Goal: Book appointment/travel/reservation

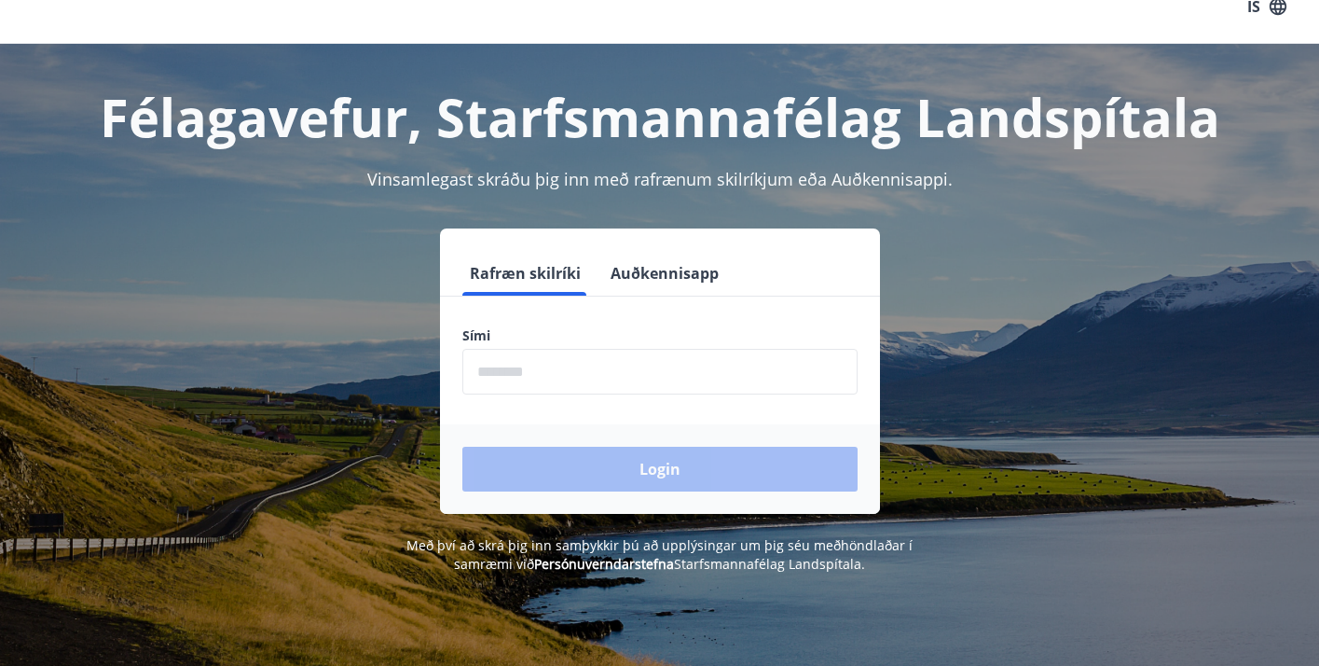
scroll to position [36, 0]
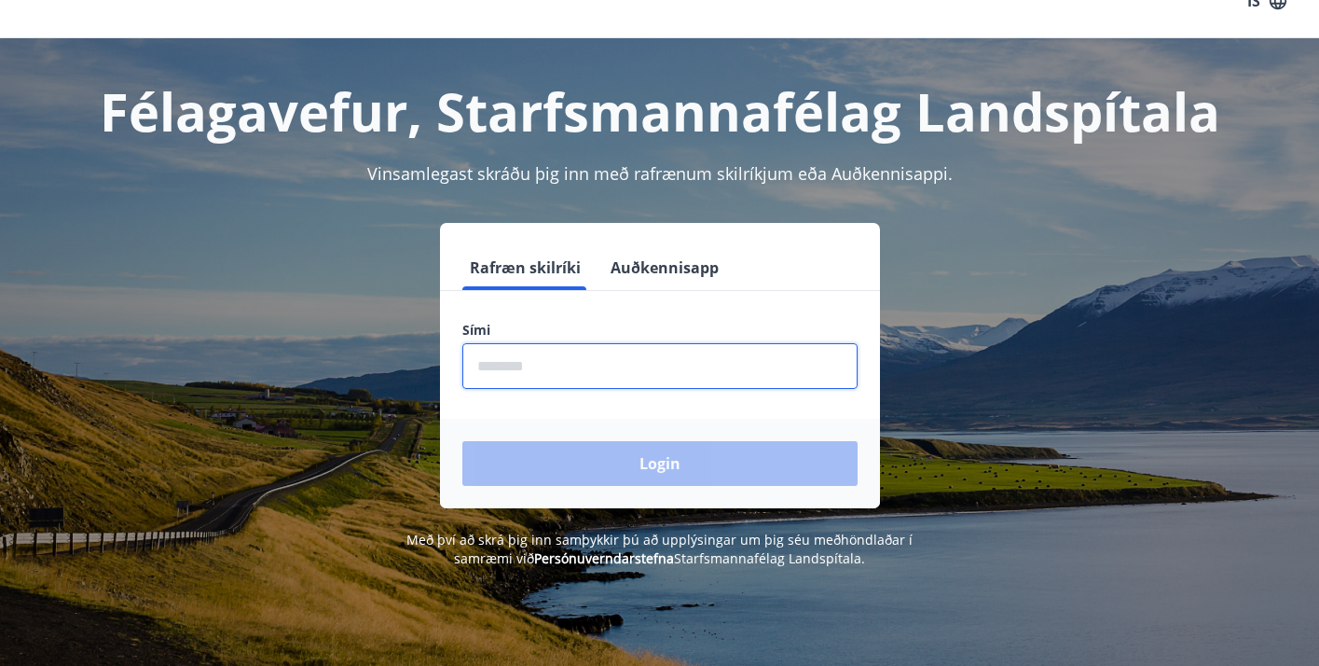
click at [512, 366] on input "phone" at bounding box center [659, 366] width 395 height 46
type input "********"
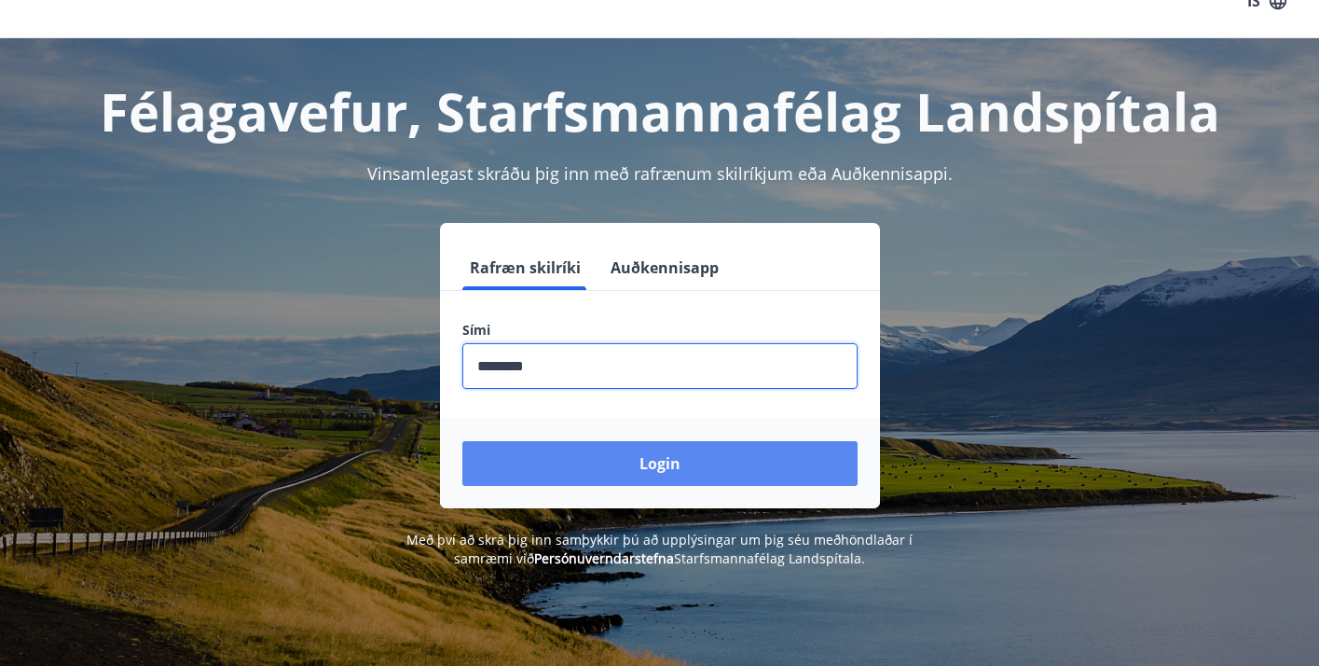
click at [630, 470] on button "Login" at bounding box center [659, 463] width 395 height 45
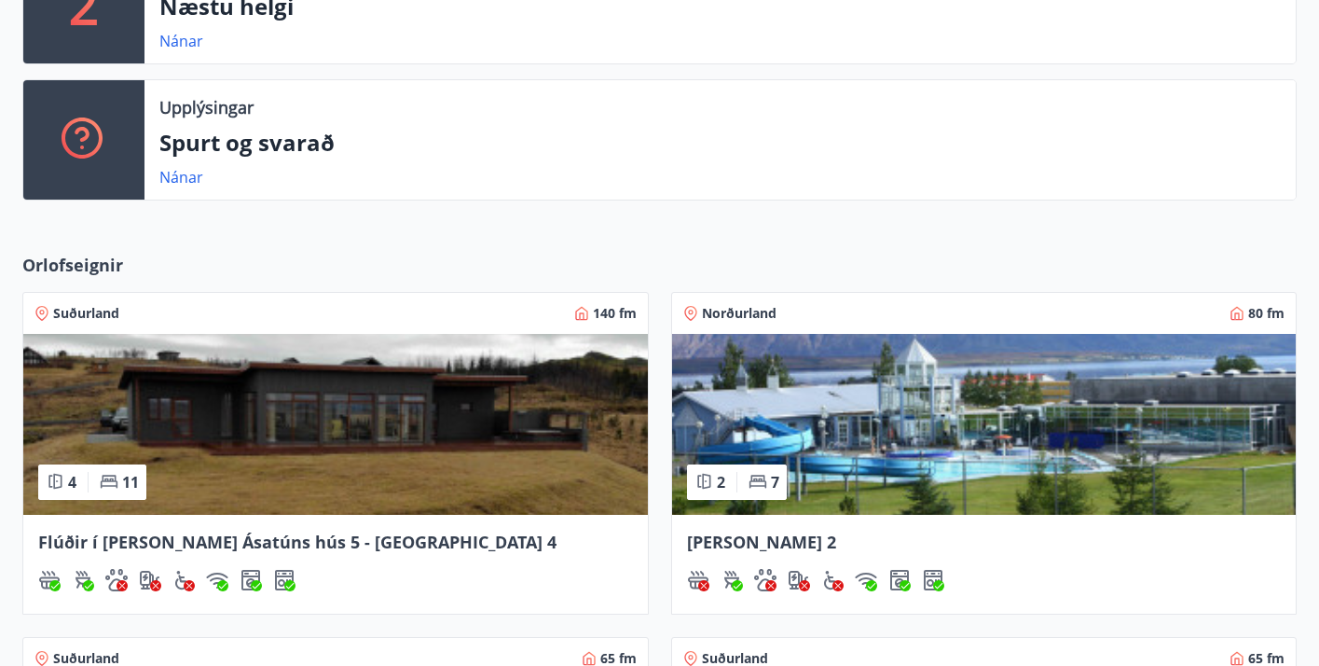
scroll to position [498, 0]
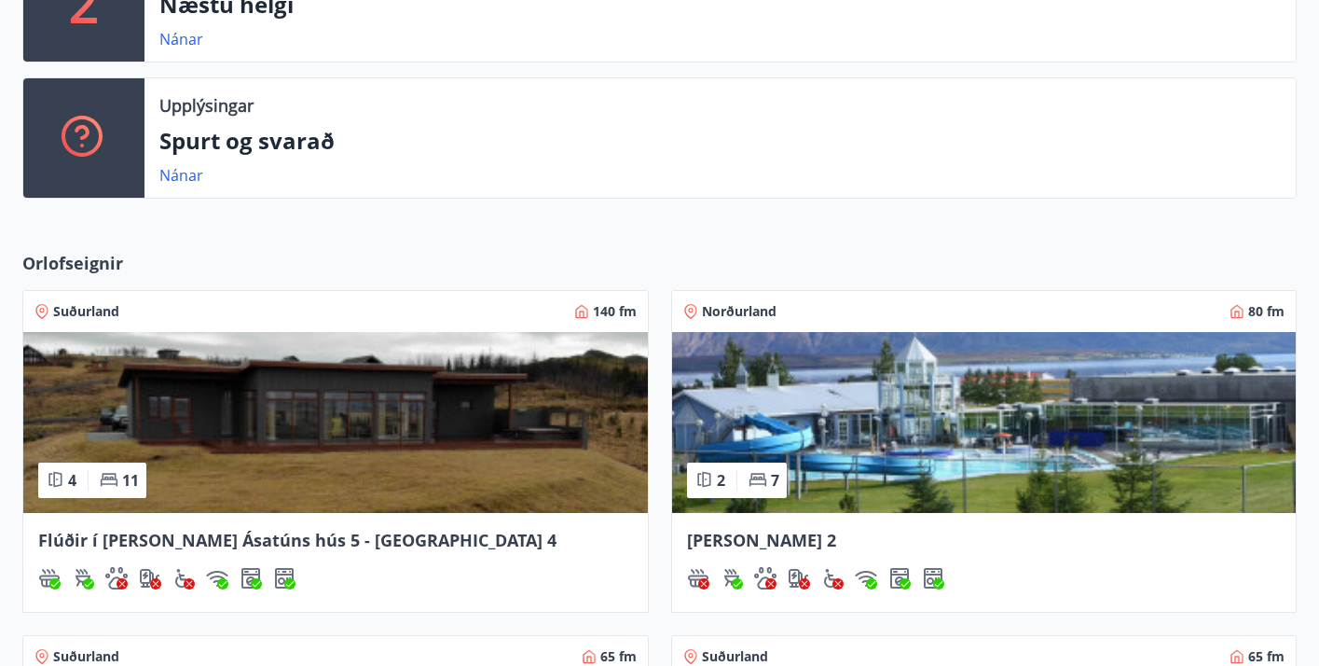
click at [744, 309] on span "Norðurland" at bounding box center [739, 311] width 75 height 19
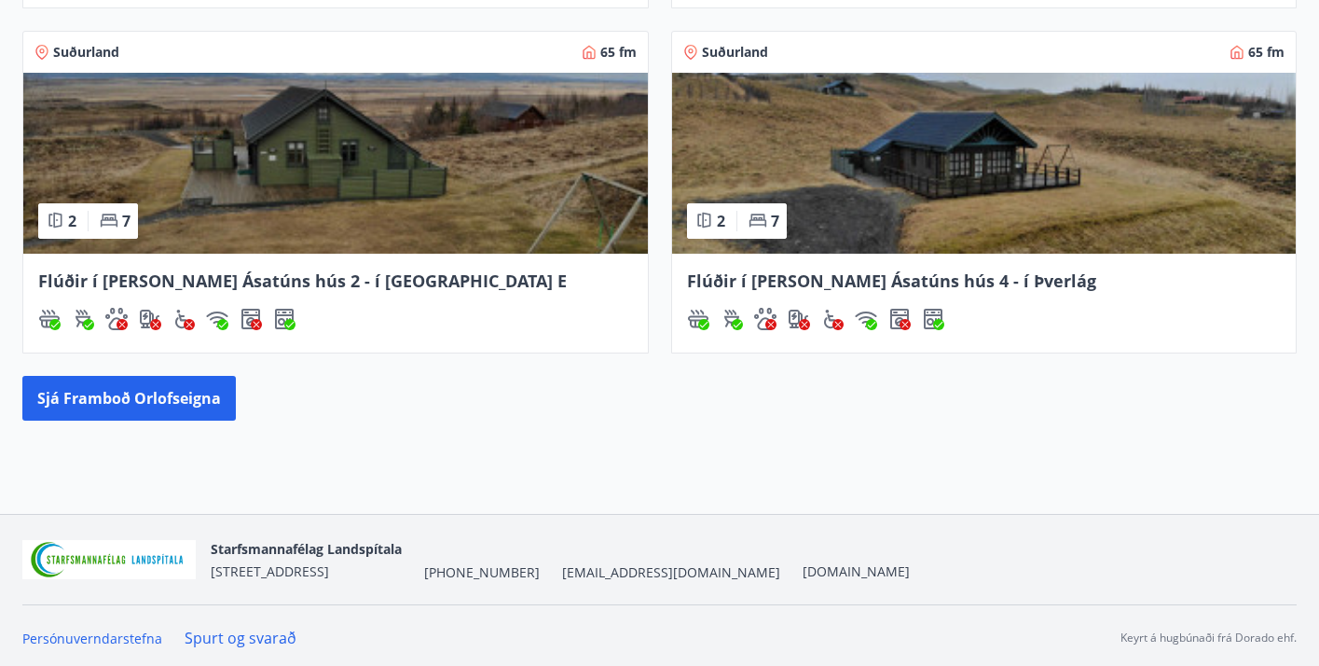
scroll to position [1106, 0]
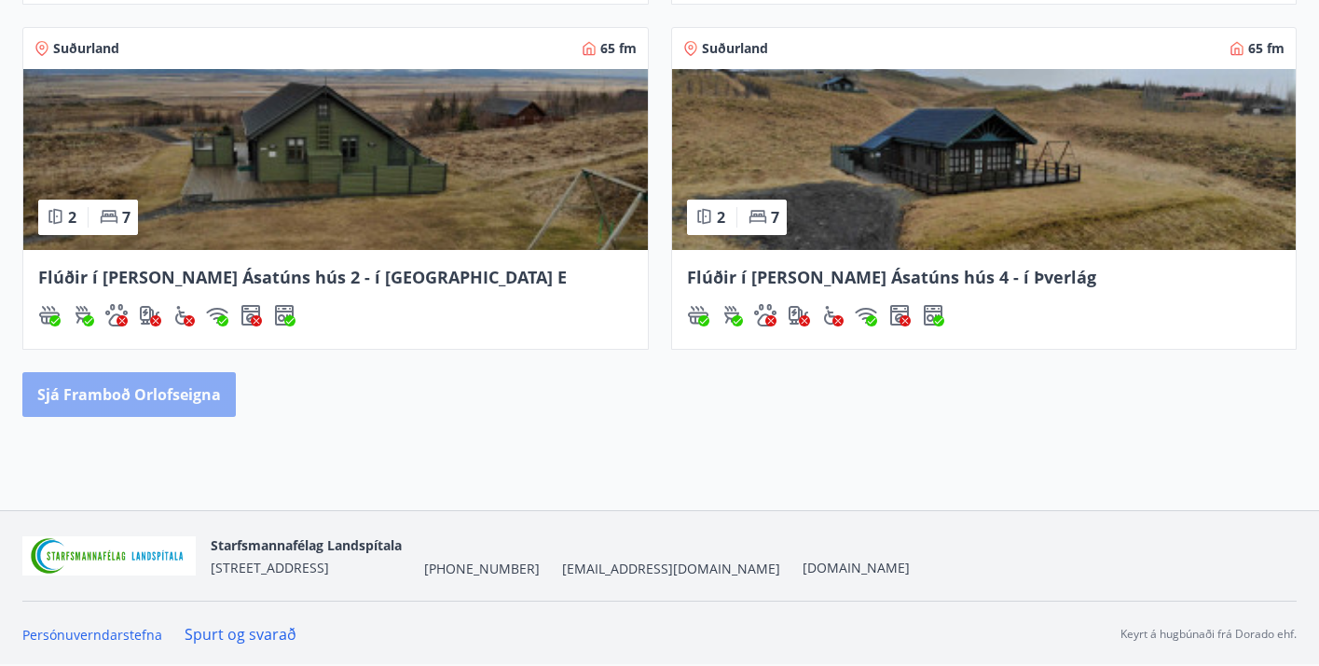
click at [200, 394] on button "Sjá framboð orlofseigna" at bounding box center [129, 394] width 214 height 45
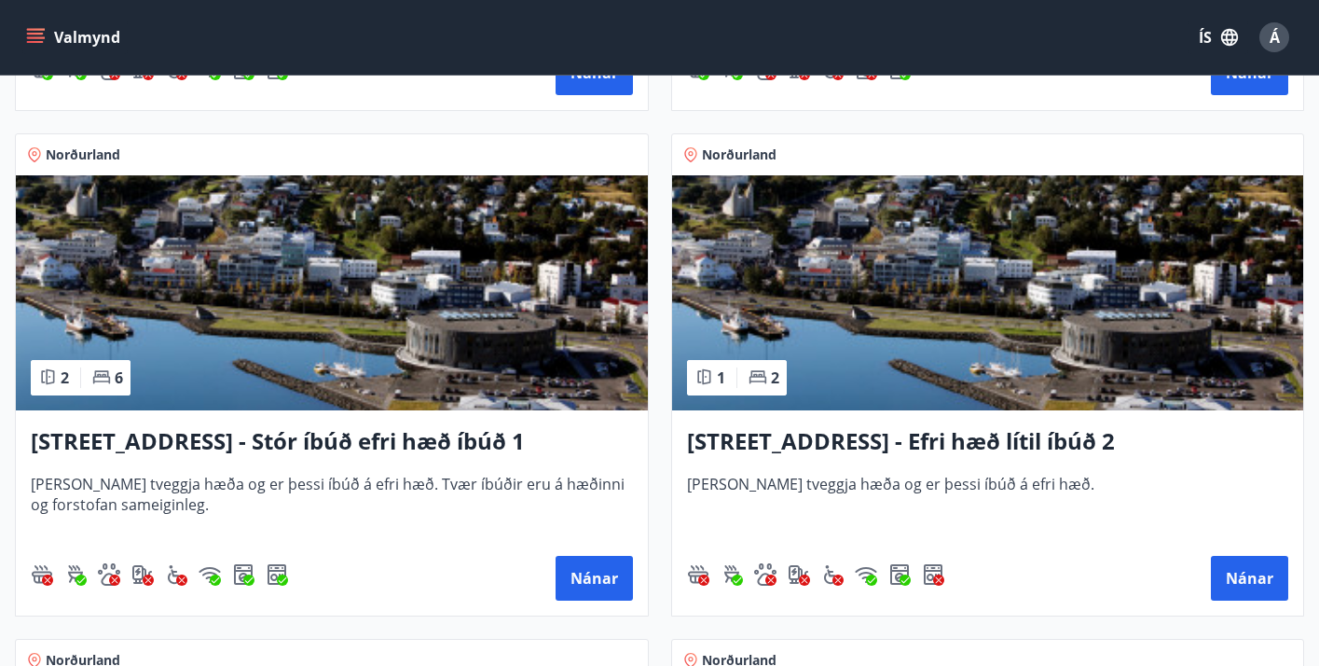
scroll to position [2299, 0]
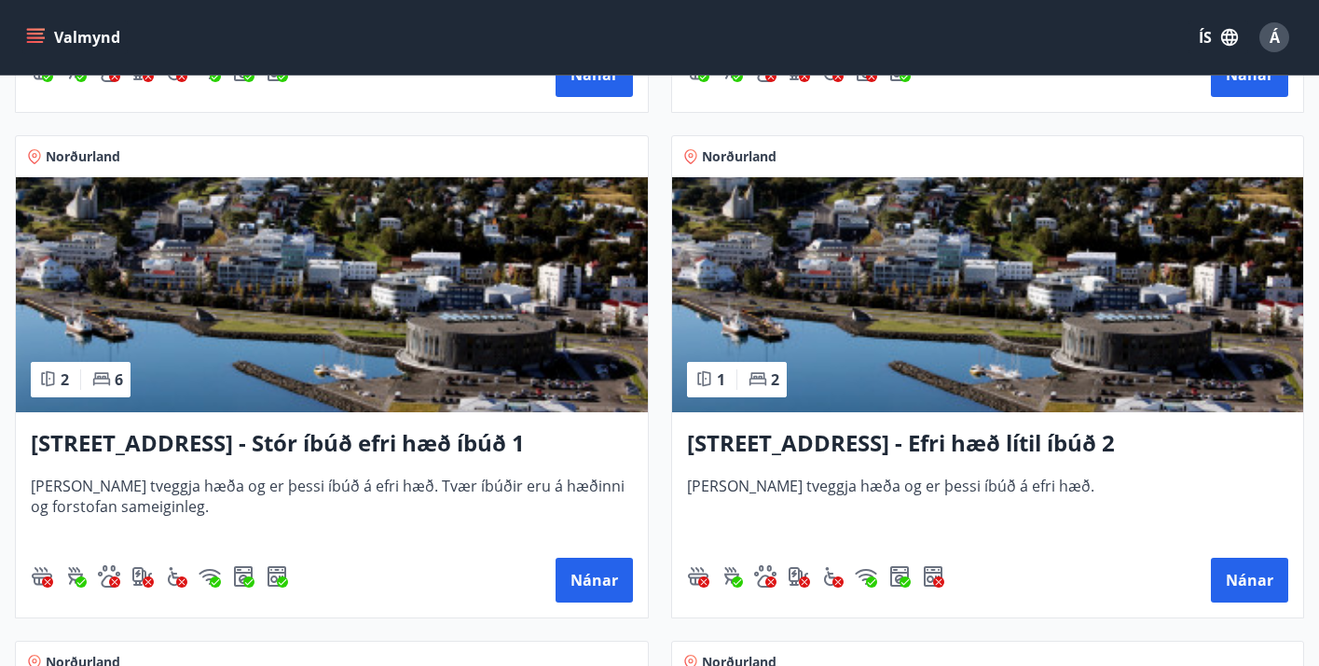
click at [836, 441] on h3 "Hrafnagilsstræti 23 - Efri hæð lítil íbúð 2" at bounding box center [988, 444] width 602 height 34
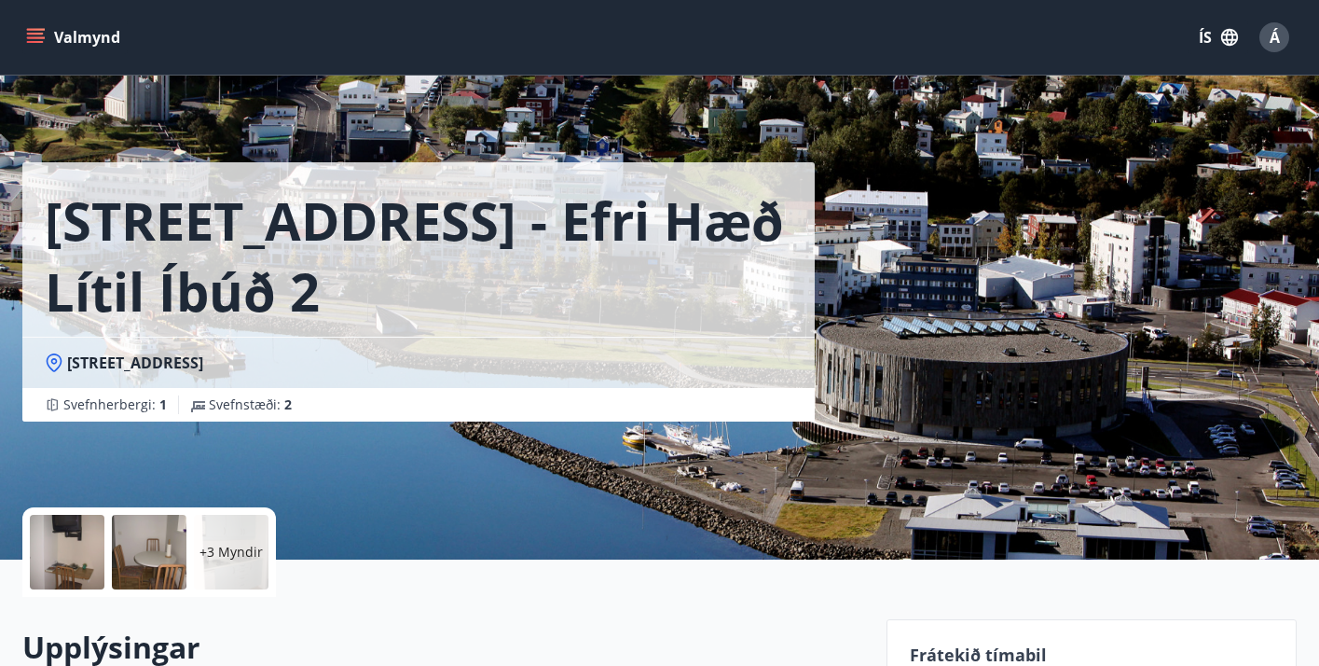
click at [32, 35] on icon "menu" at bounding box center [35, 37] width 19 height 19
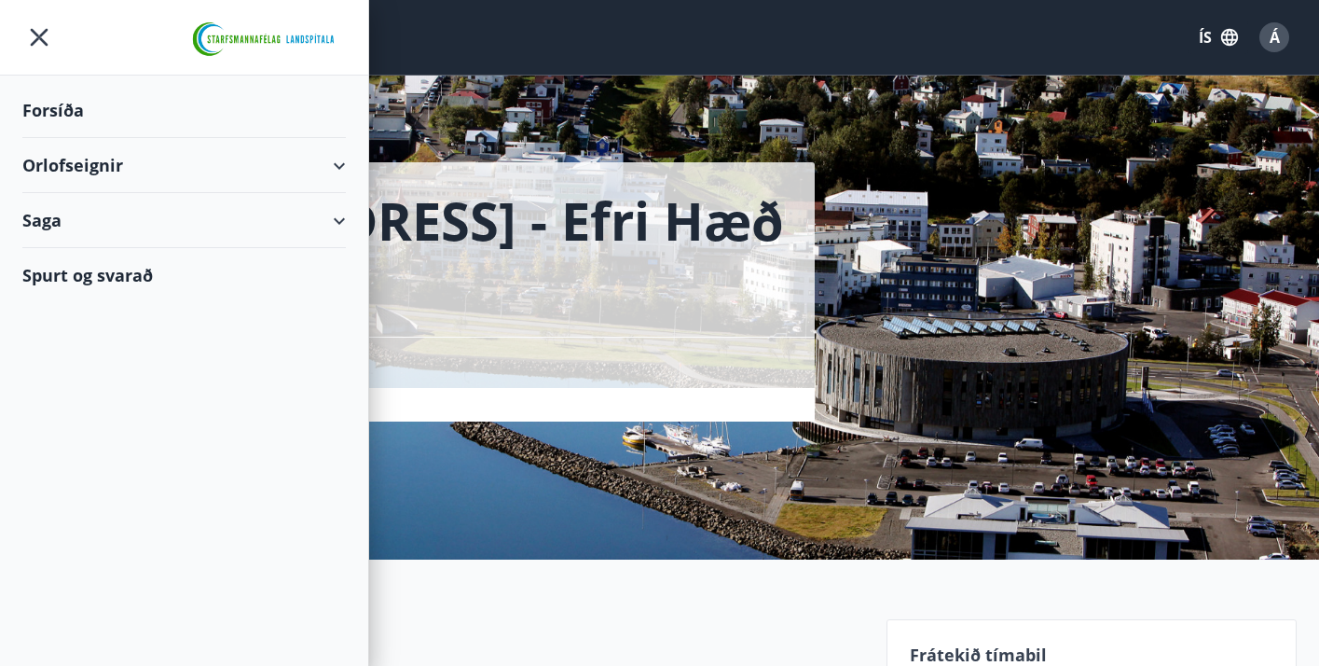
click at [339, 167] on div "Orlofseignir" at bounding box center [184, 165] width 324 height 55
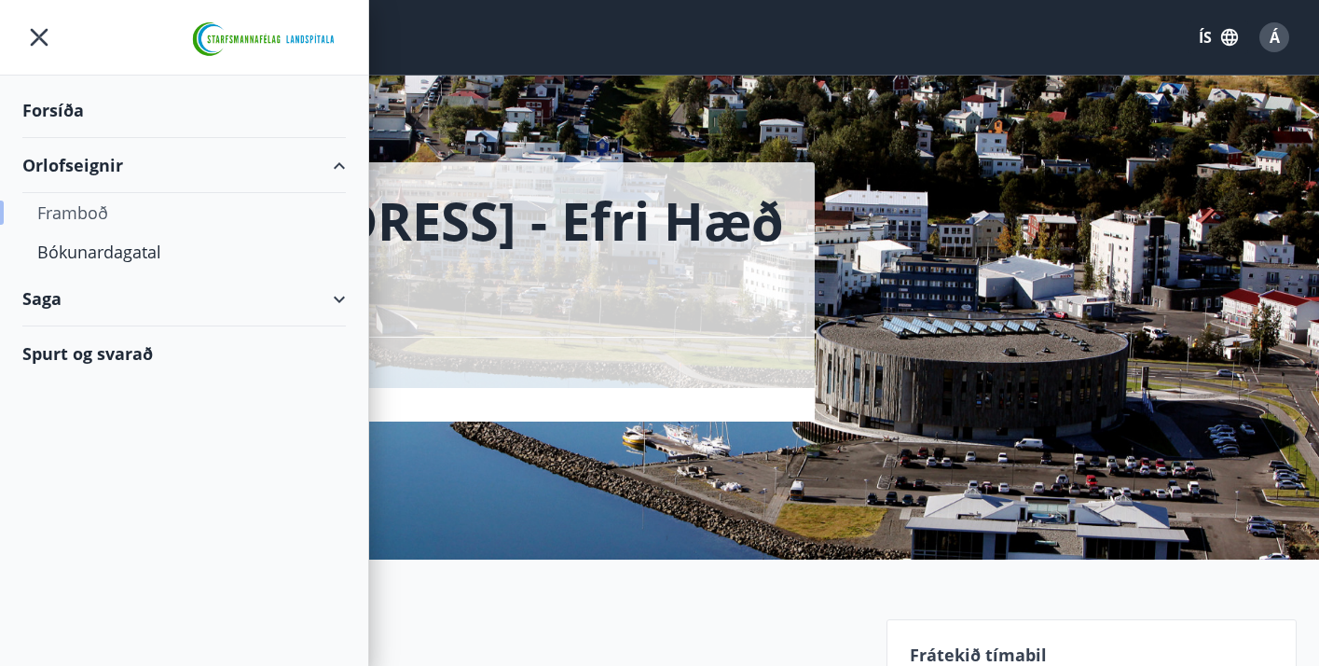
click at [76, 211] on div "Framboð" at bounding box center [184, 212] width 294 height 39
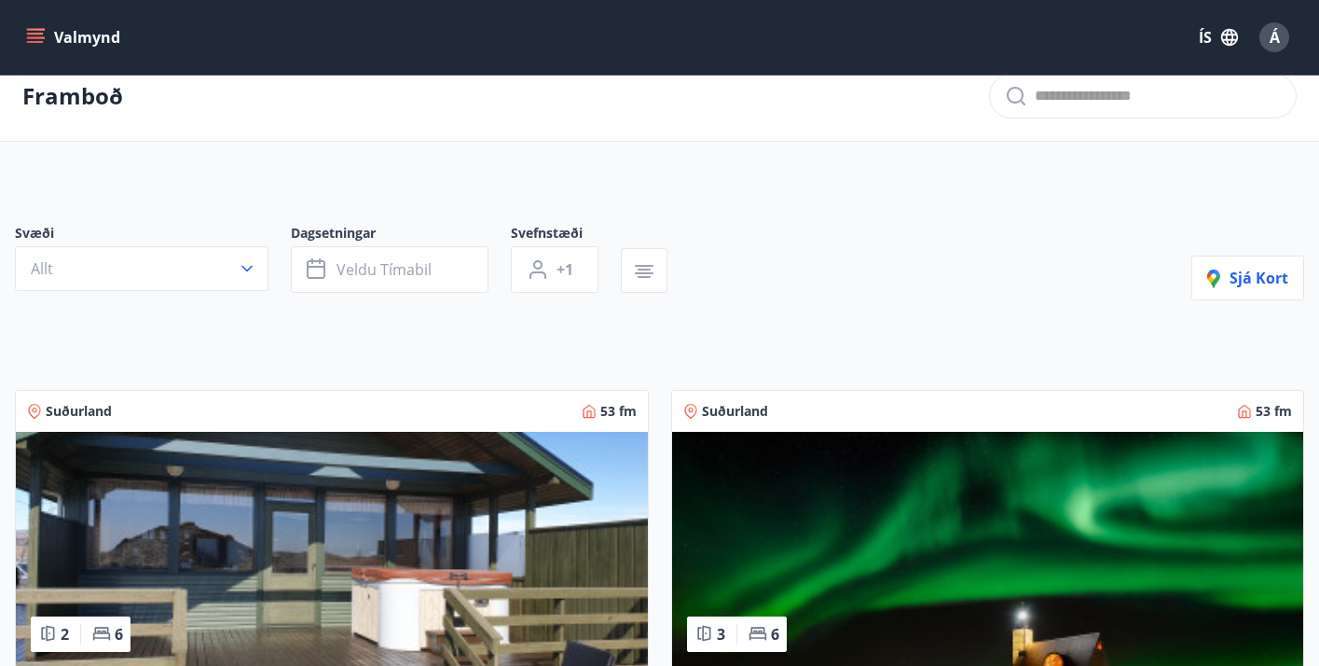
scroll to position [24, 0]
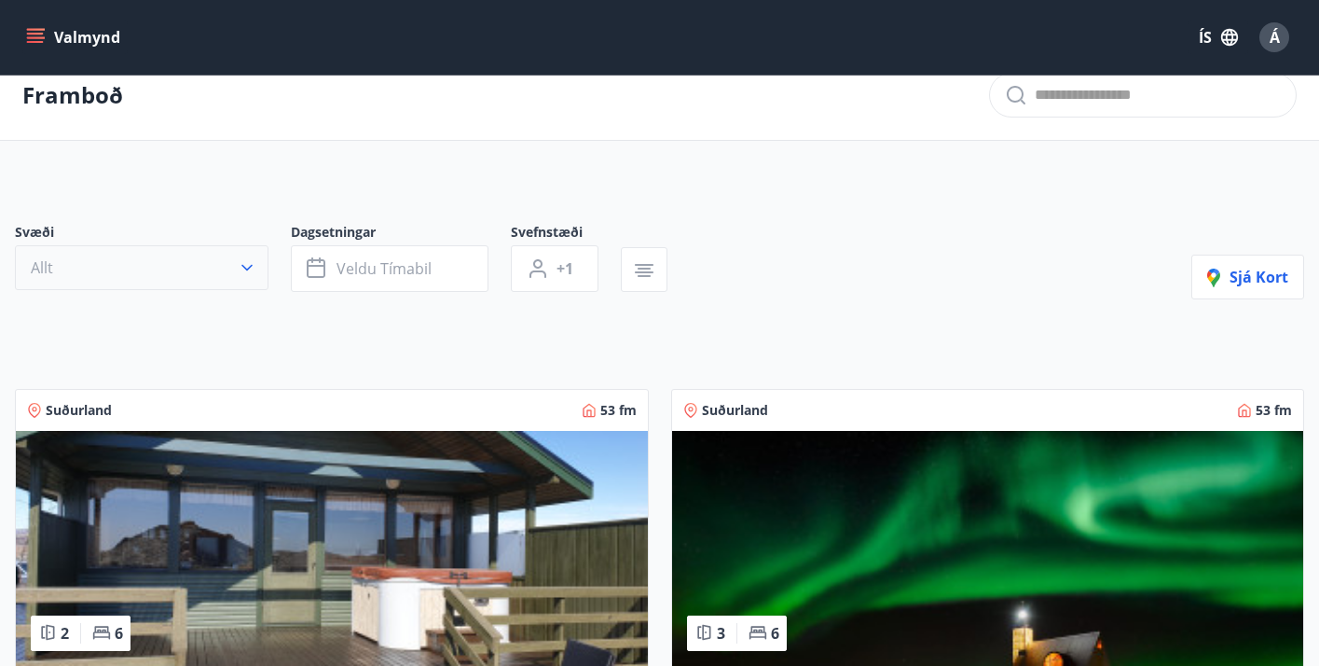
click at [250, 269] on icon "button" at bounding box center [247, 267] width 19 height 19
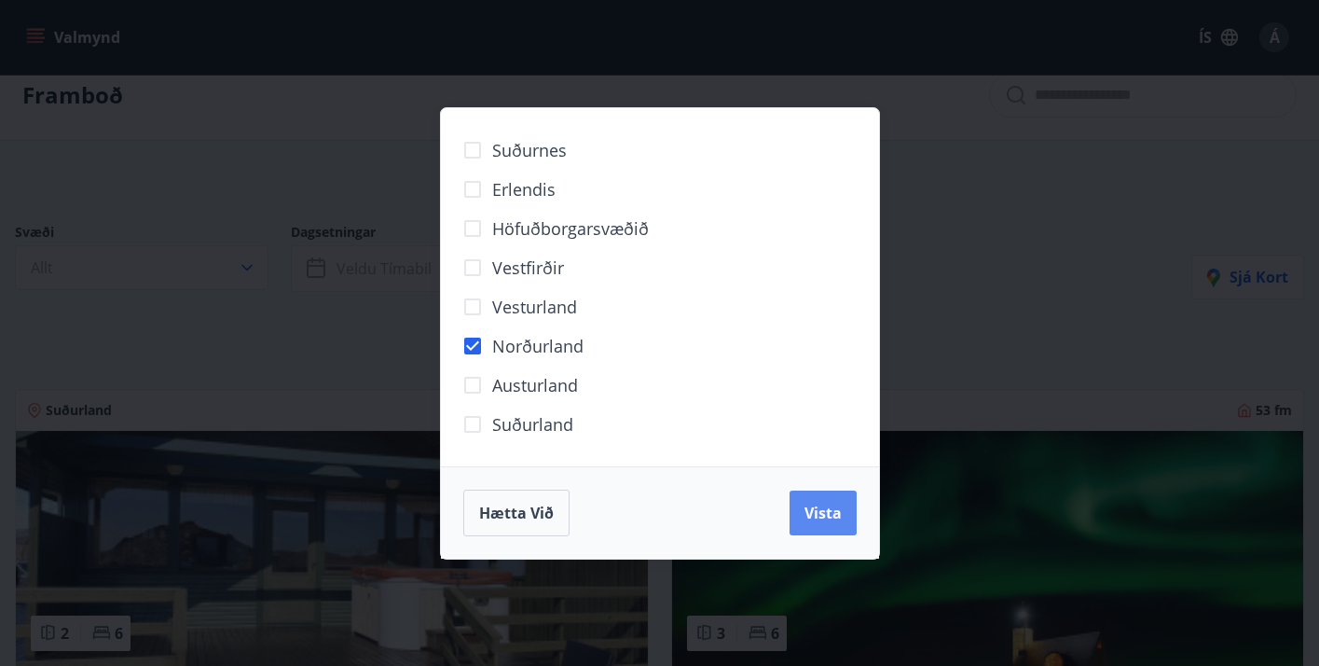
click at [830, 516] on span "Vista" at bounding box center [823, 513] width 37 height 21
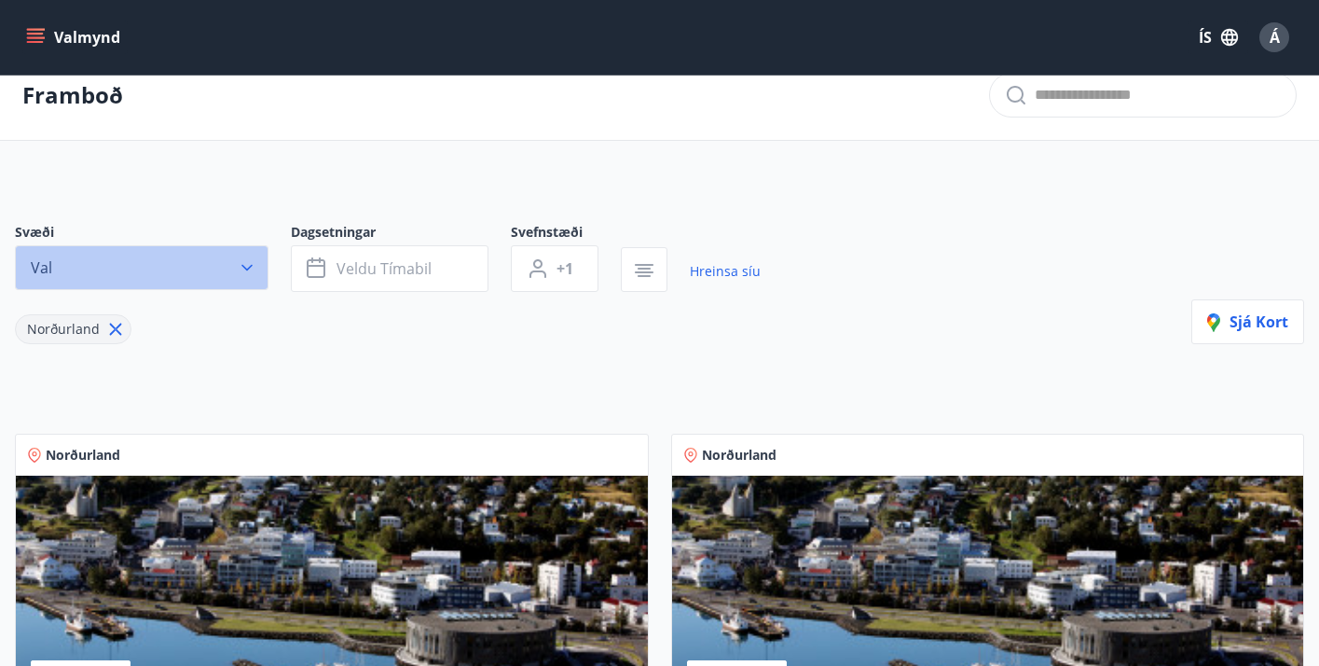
click at [250, 267] on icon "button" at bounding box center [246, 268] width 11 height 7
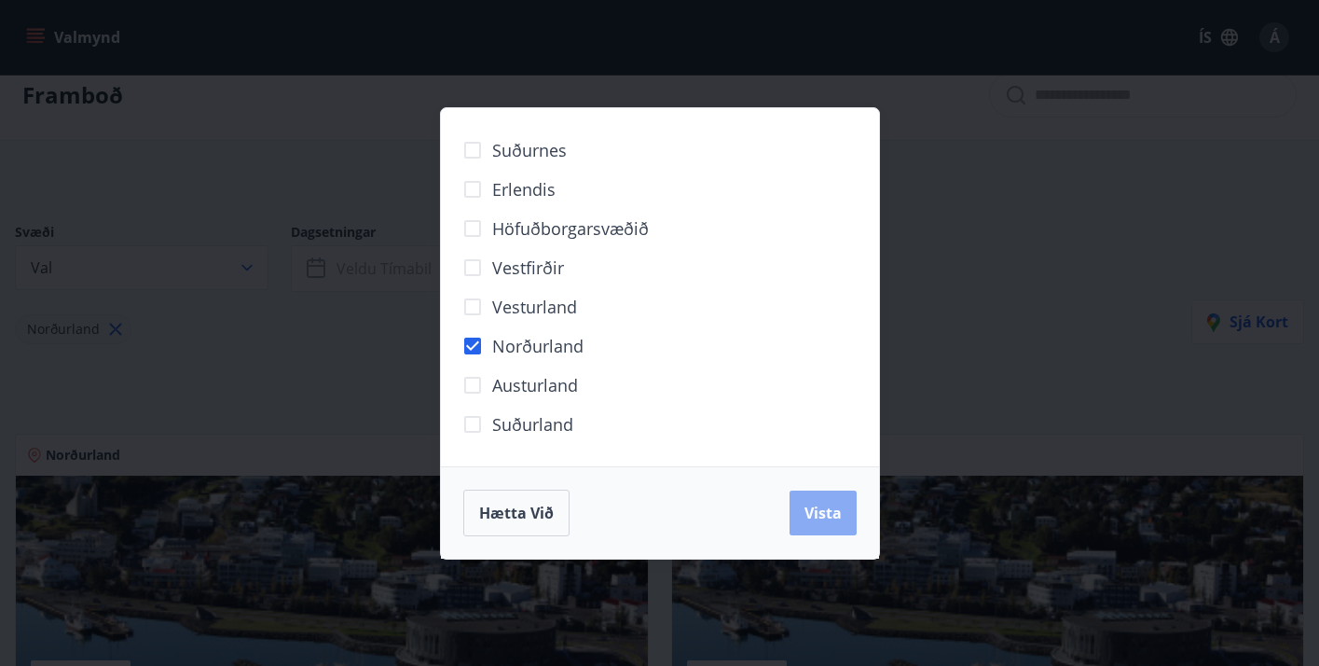
click at [831, 494] on button "Vista" at bounding box center [823, 512] width 67 height 45
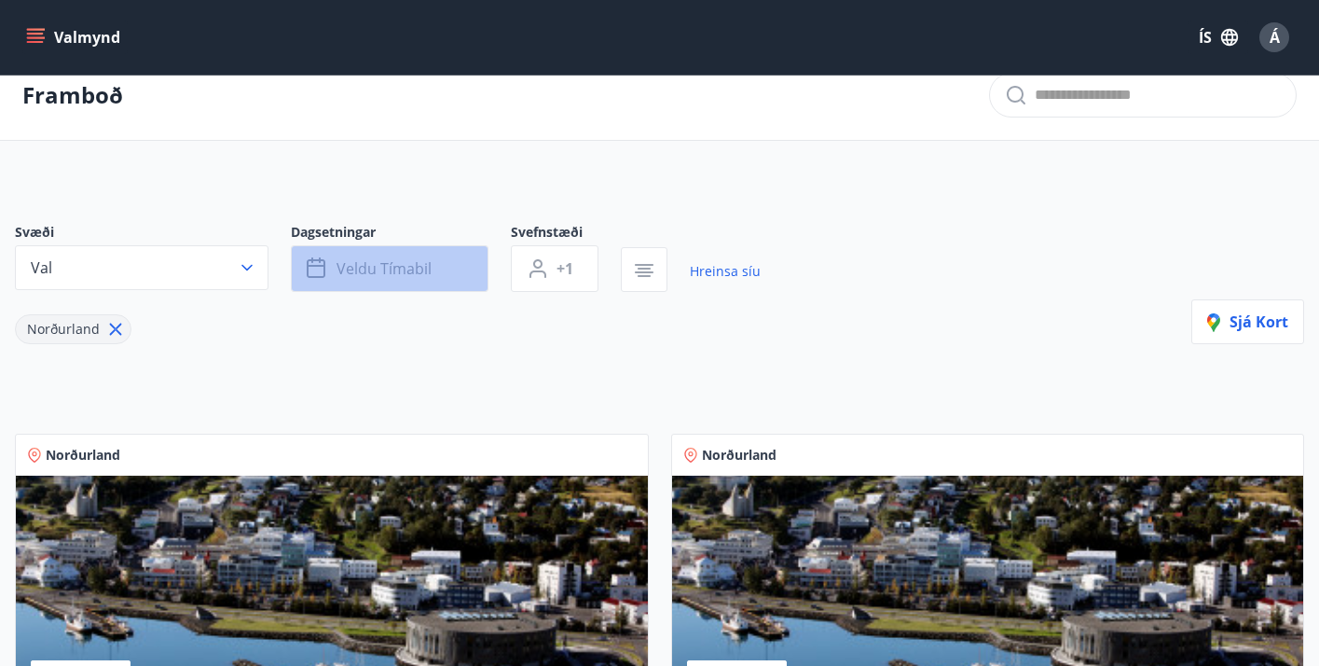
click at [416, 263] on span "Veldu tímabil" at bounding box center [384, 268] width 95 height 21
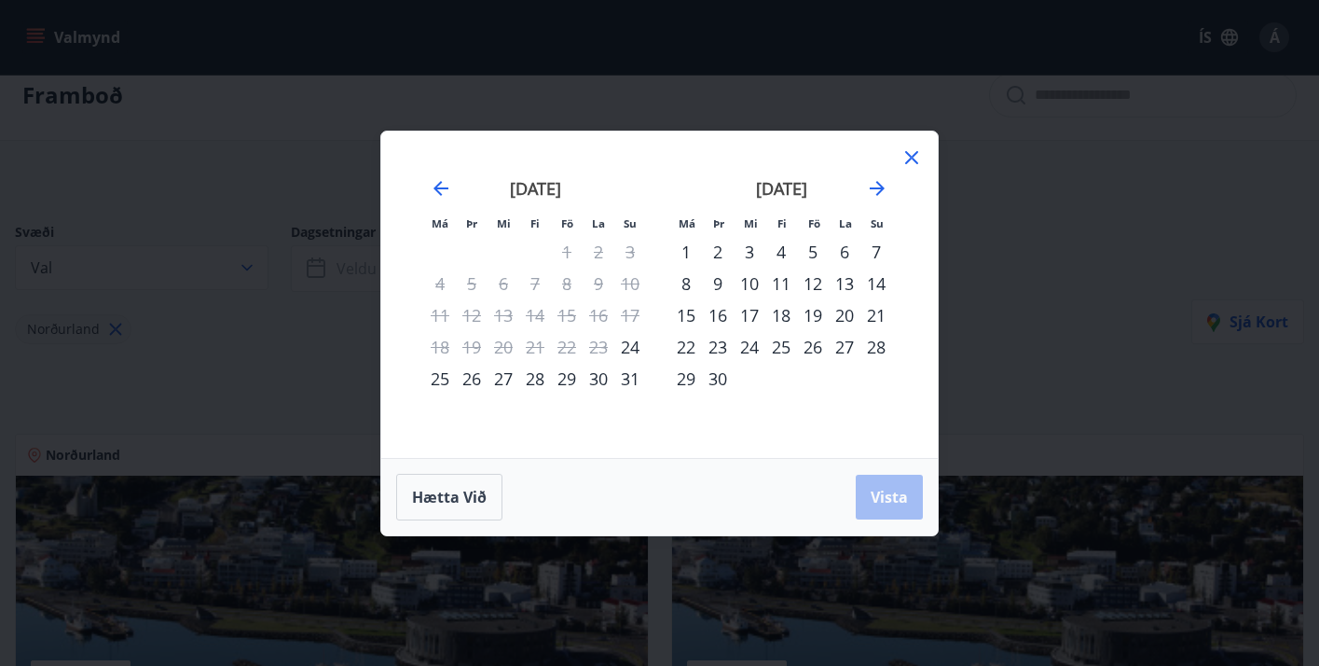
click at [471, 375] on div "26" at bounding box center [472, 379] width 32 height 32
click at [543, 373] on div "28" at bounding box center [535, 379] width 32 height 32
click at [445, 378] on div "25" at bounding box center [440, 379] width 32 height 32
click at [899, 500] on span "Vista" at bounding box center [889, 497] width 37 height 21
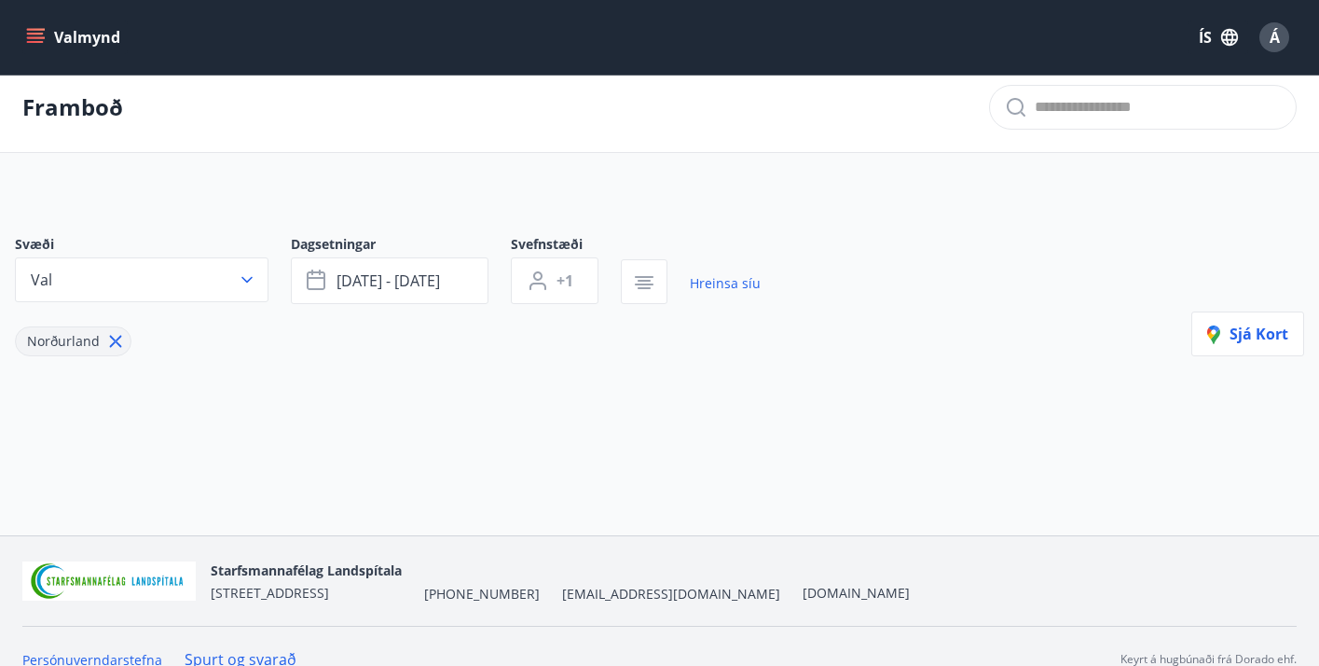
scroll to position [17, 0]
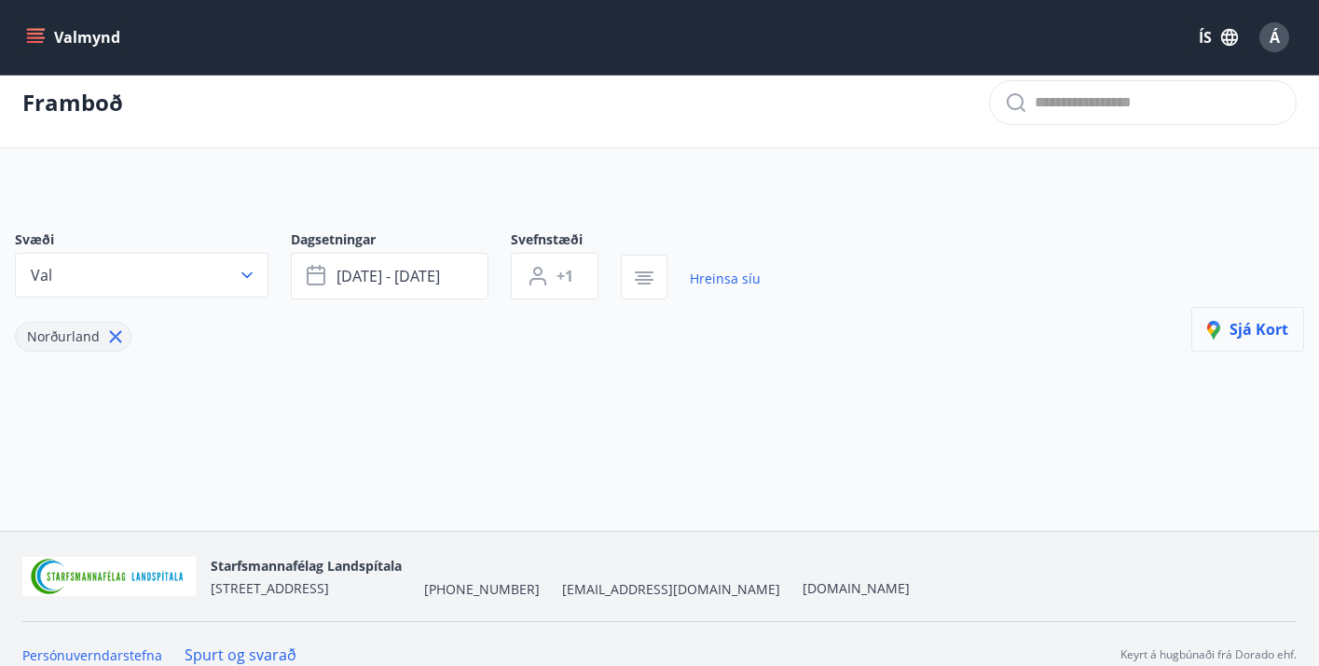
click at [1246, 333] on span "Sjá kort" at bounding box center [1247, 329] width 81 height 21
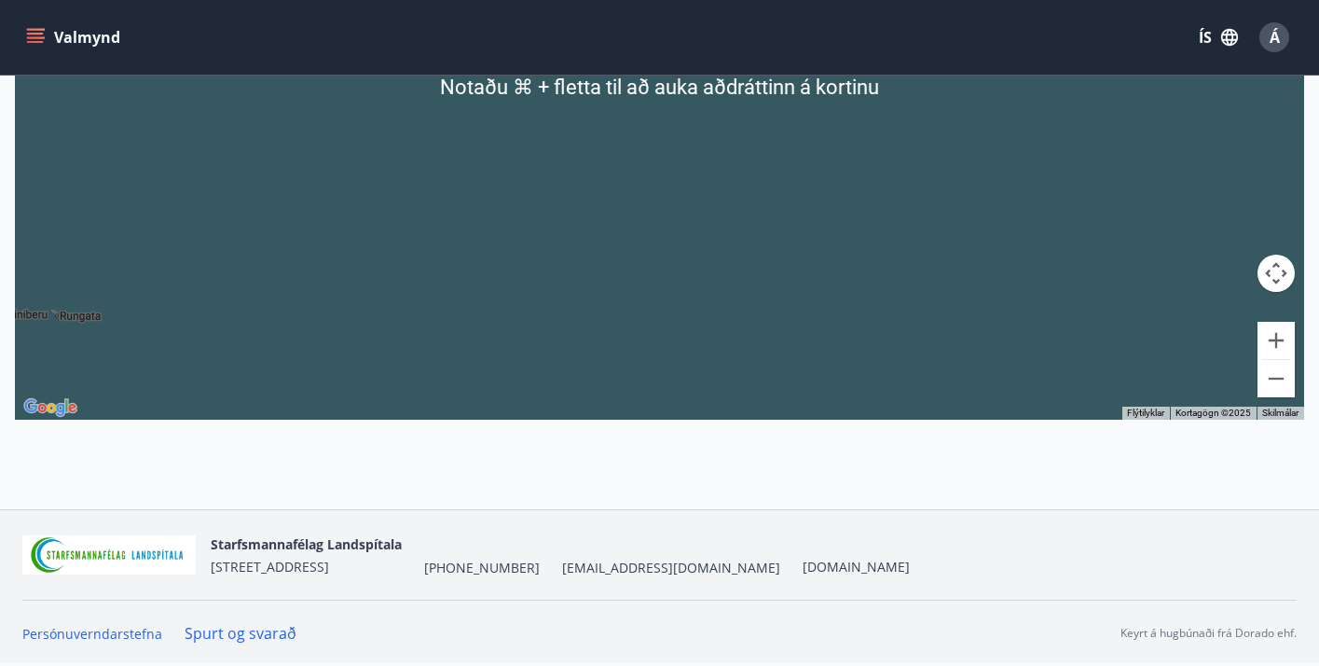
scroll to position [0, 0]
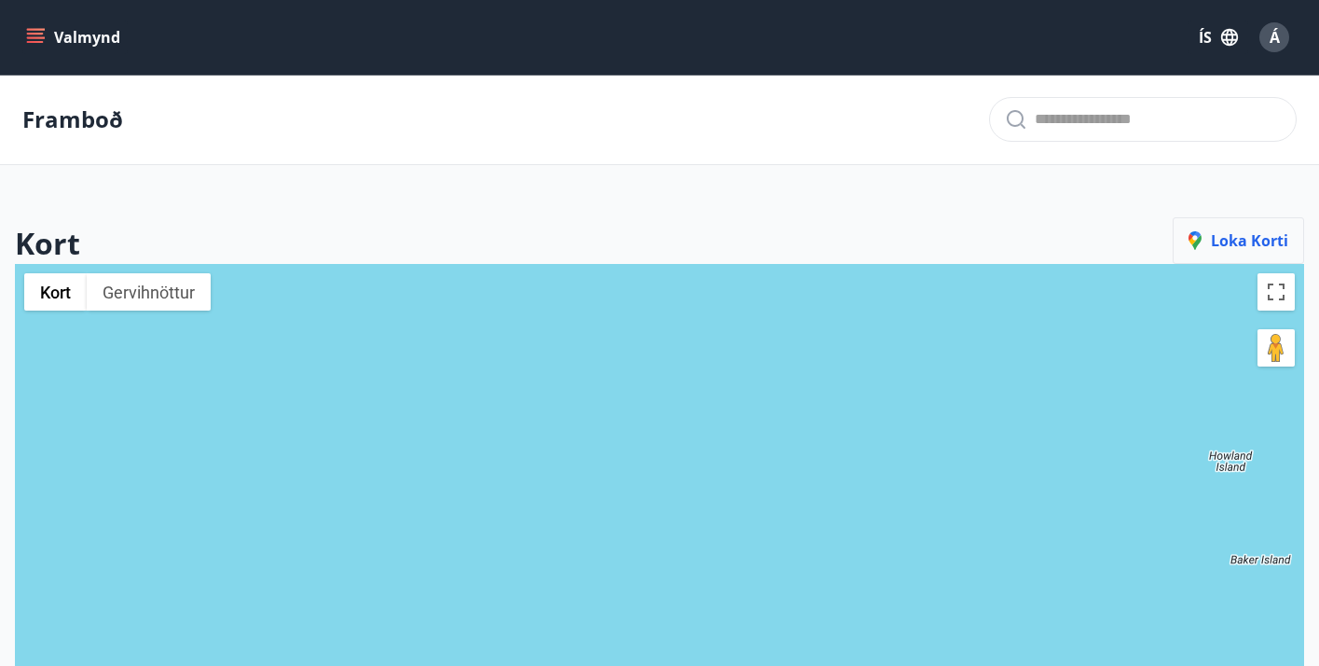
click at [1248, 239] on span "Loka korti" at bounding box center [1239, 240] width 100 height 21
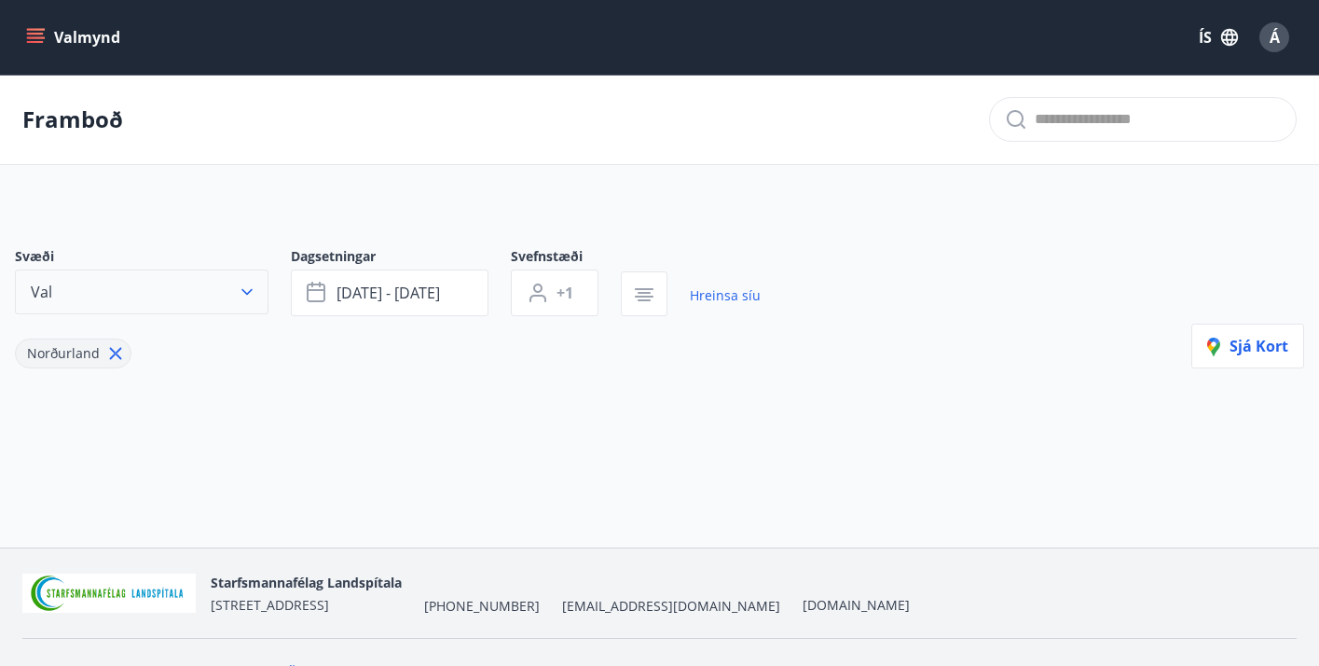
click at [244, 286] on icon "button" at bounding box center [247, 292] width 19 height 19
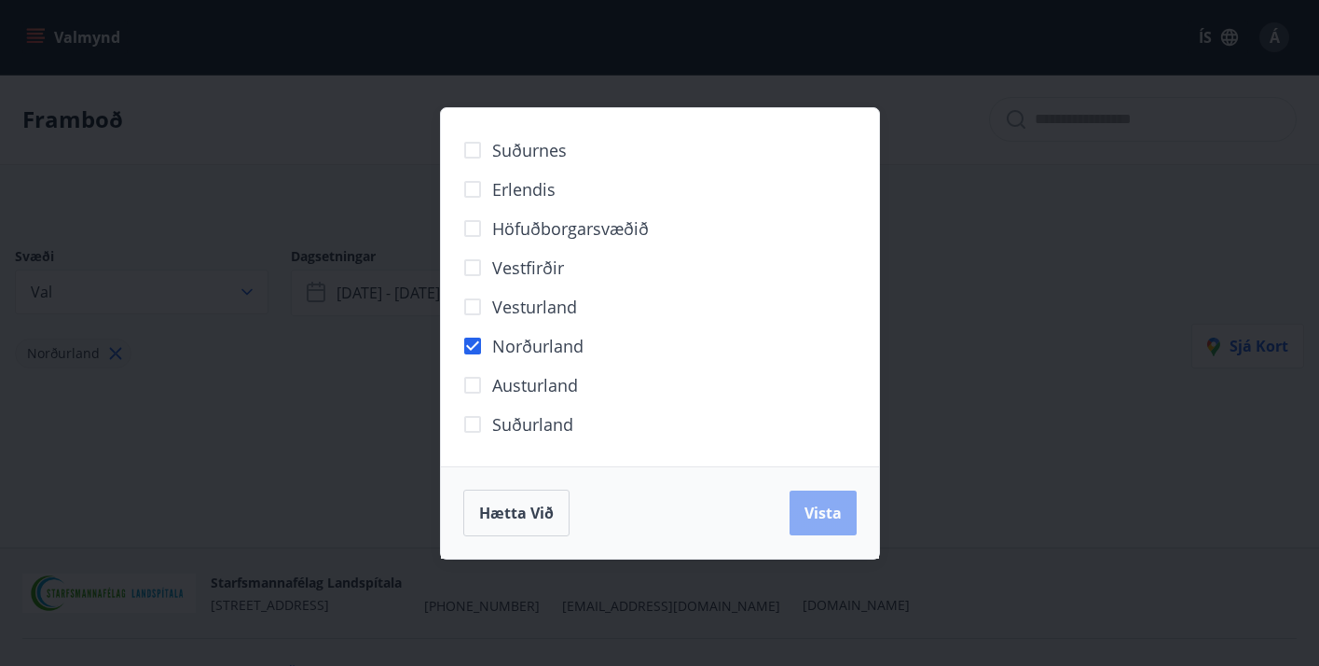
click at [818, 508] on span "Vista" at bounding box center [823, 513] width 37 height 21
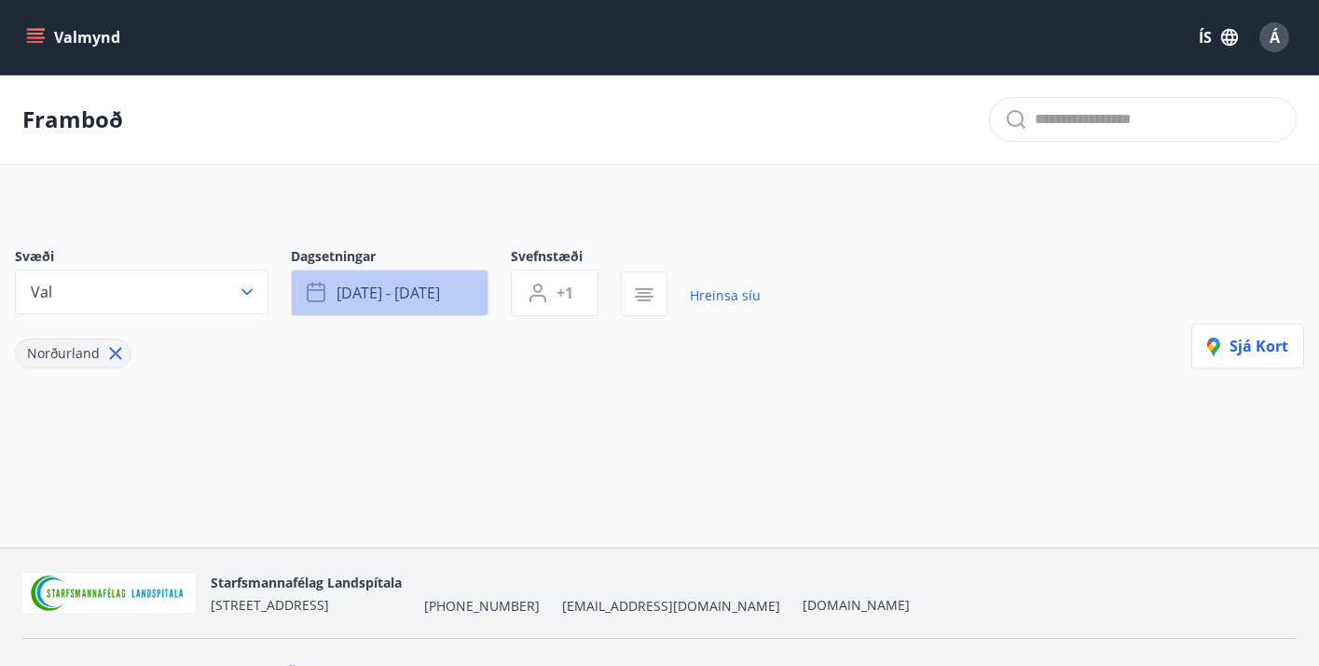
click at [384, 287] on span "ágú 25 - ágú 28" at bounding box center [388, 293] width 103 height 21
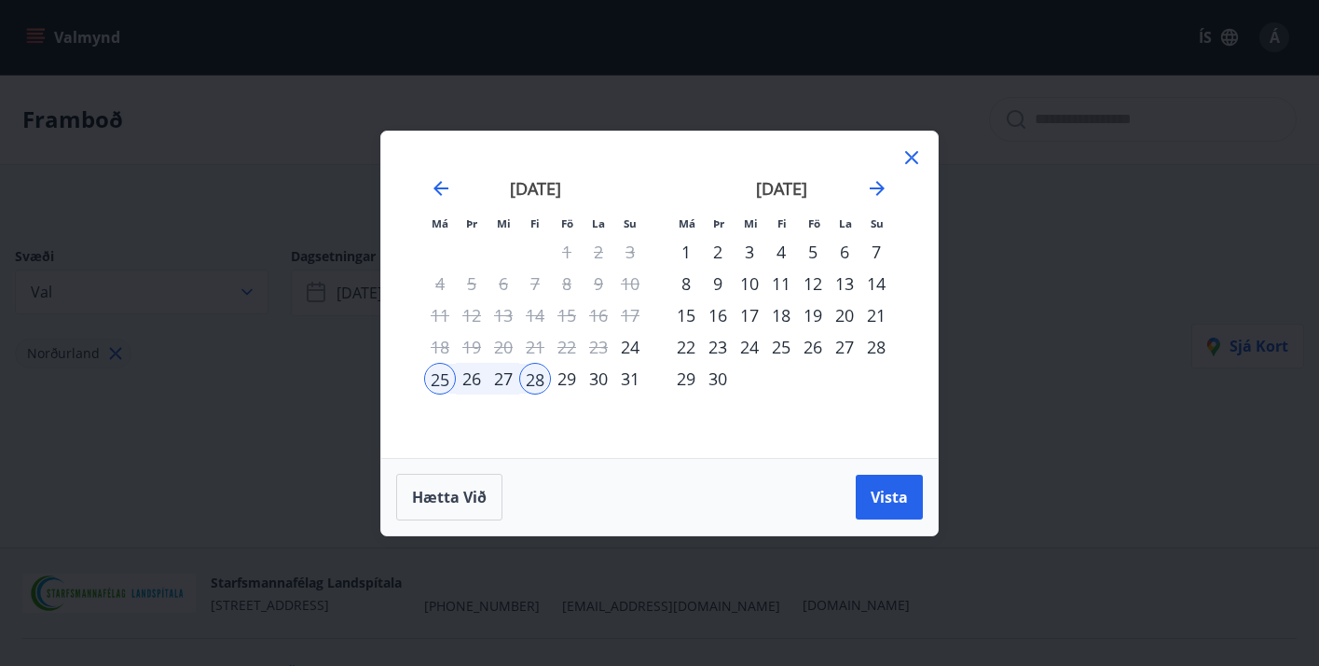
click at [475, 379] on div "26" at bounding box center [472, 379] width 32 height 32
click at [891, 489] on span "Vista" at bounding box center [889, 497] width 37 height 21
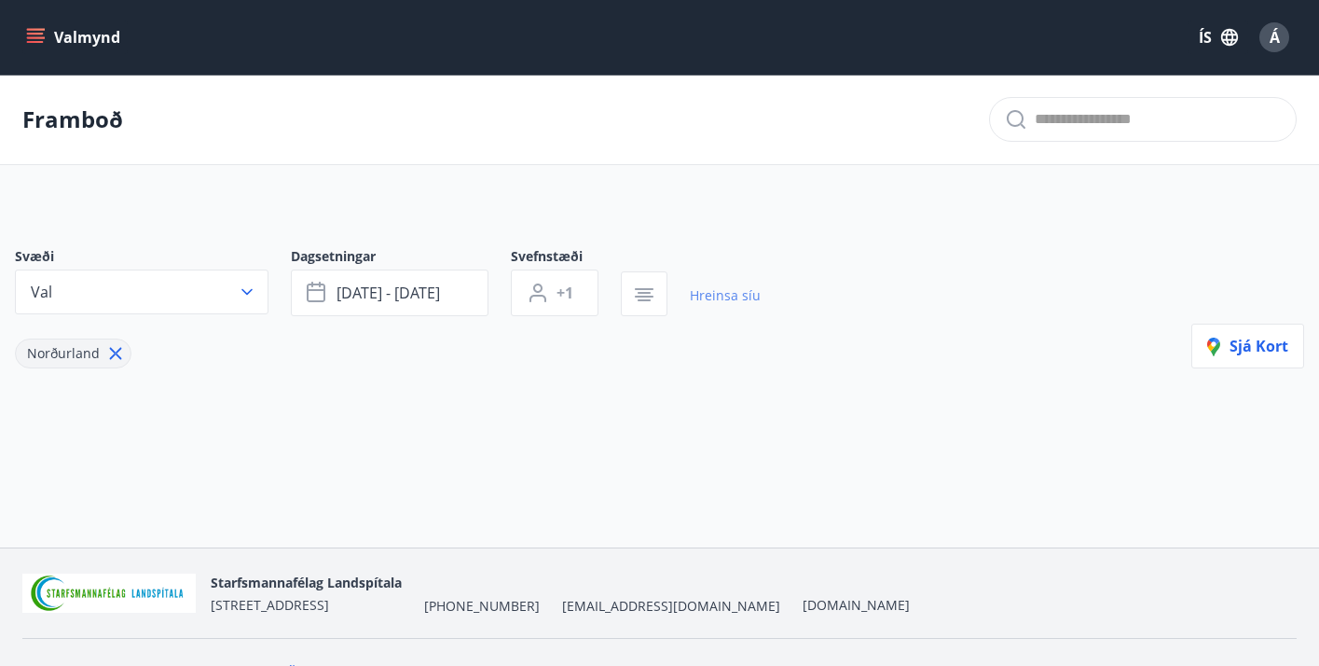
click at [716, 290] on link "Hreinsa síu" at bounding box center [725, 295] width 71 height 41
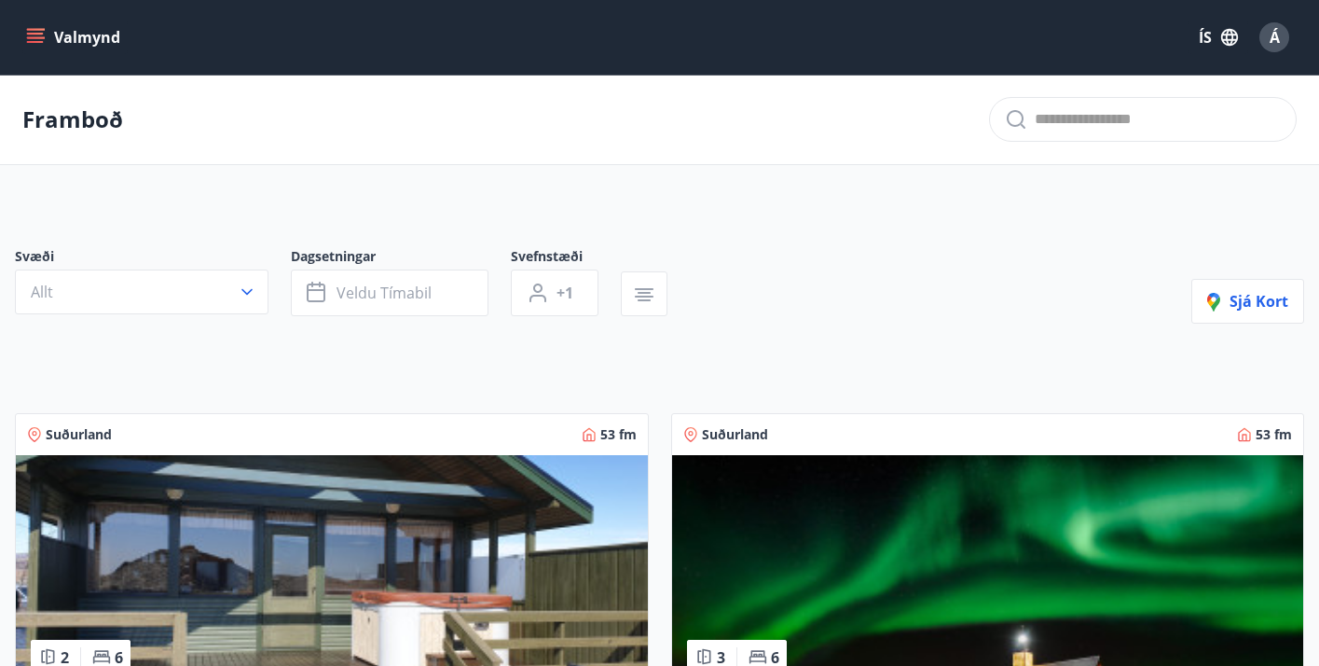
click at [38, 34] on icon "menu" at bounding box center [35, 34] width 17 height 2
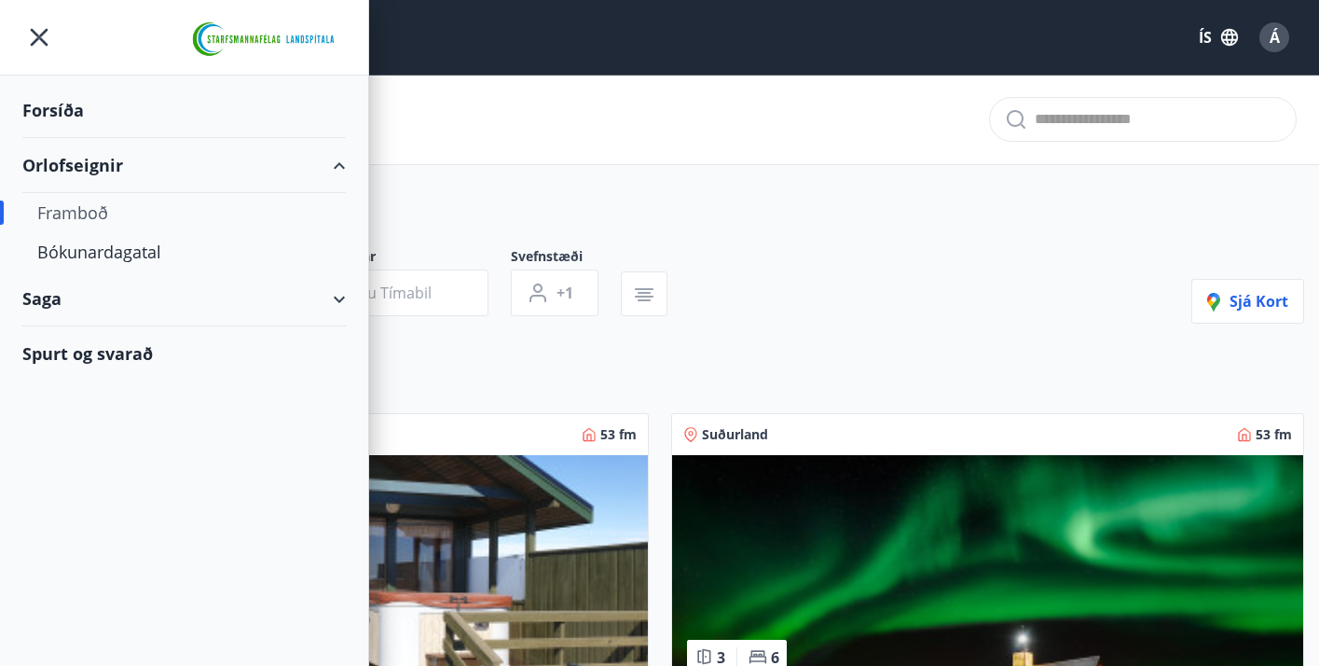
click at [138, 444] on div "Forsíða Orlofseignir Framboð Bókunardagatal Saga Spurt og svarað" at bounding box center [184, 333] width 369 height 666
click at [572, 122] on div "Framboð" at bounding box center [659, 120] width 1319 height 90
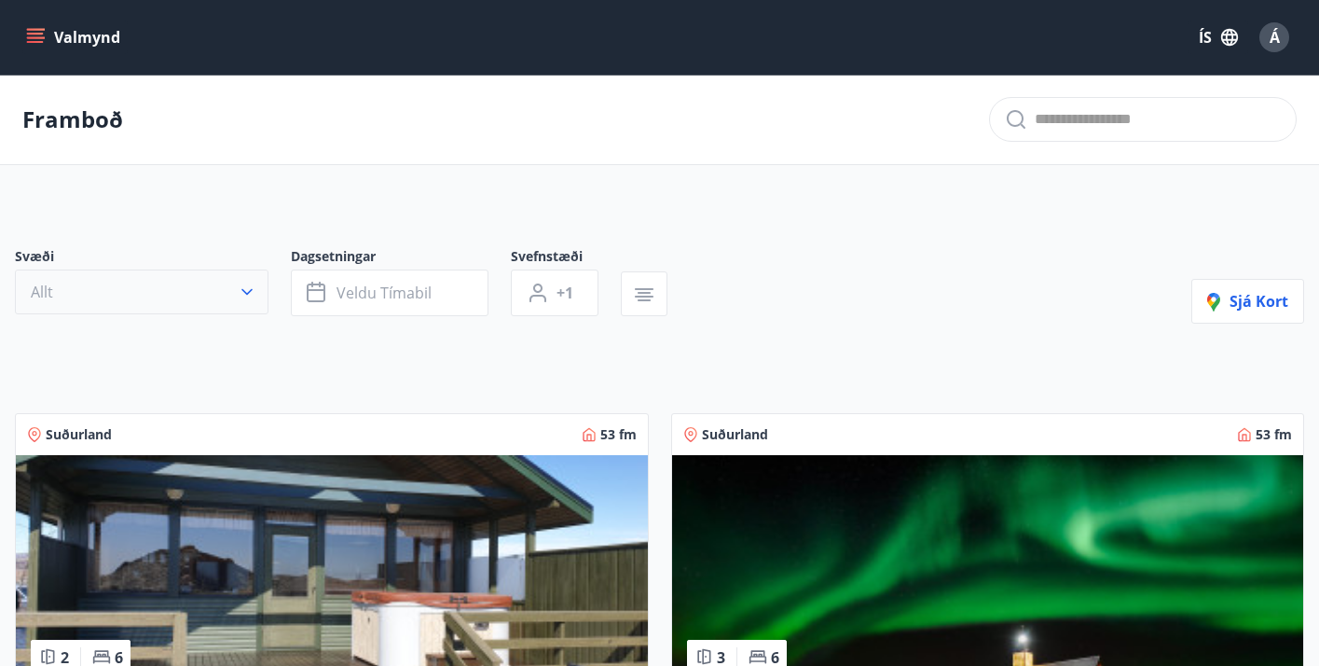
click at [248, 287] on icon "button" at bounding box center [247, 292] width 19 height 19
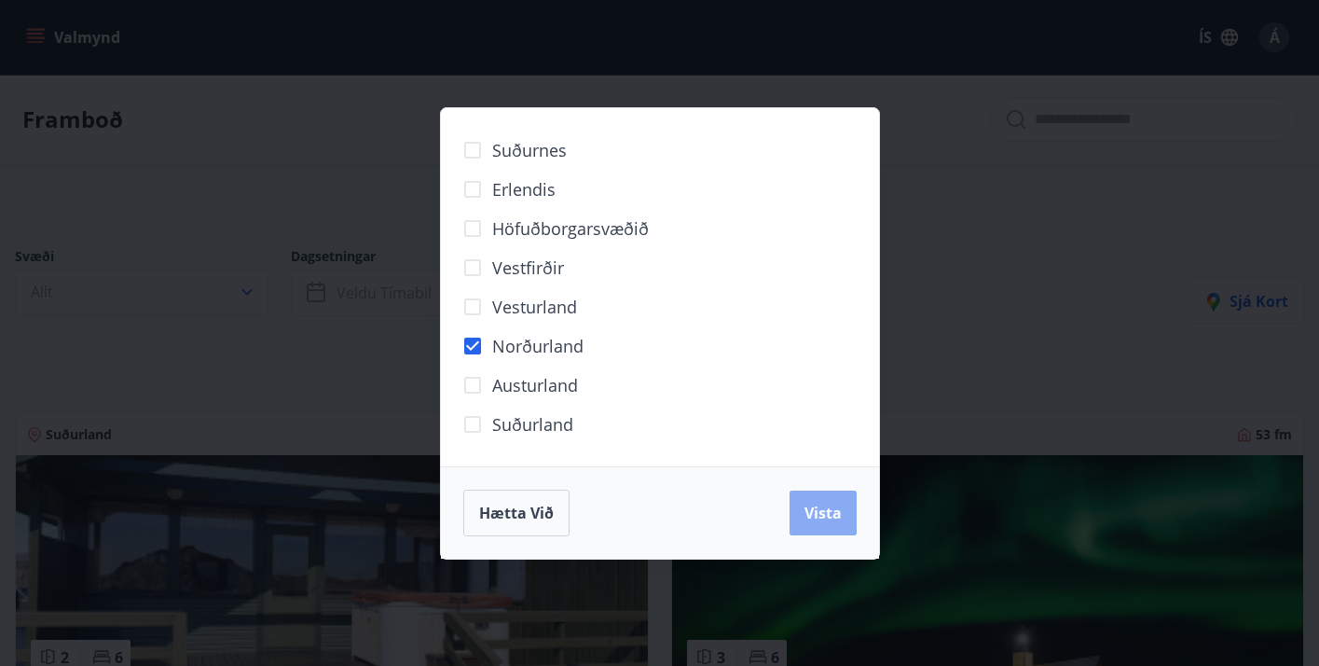
click at [832, 505] on span "Vista" at bounding box center [823, 513] width 37 height 21
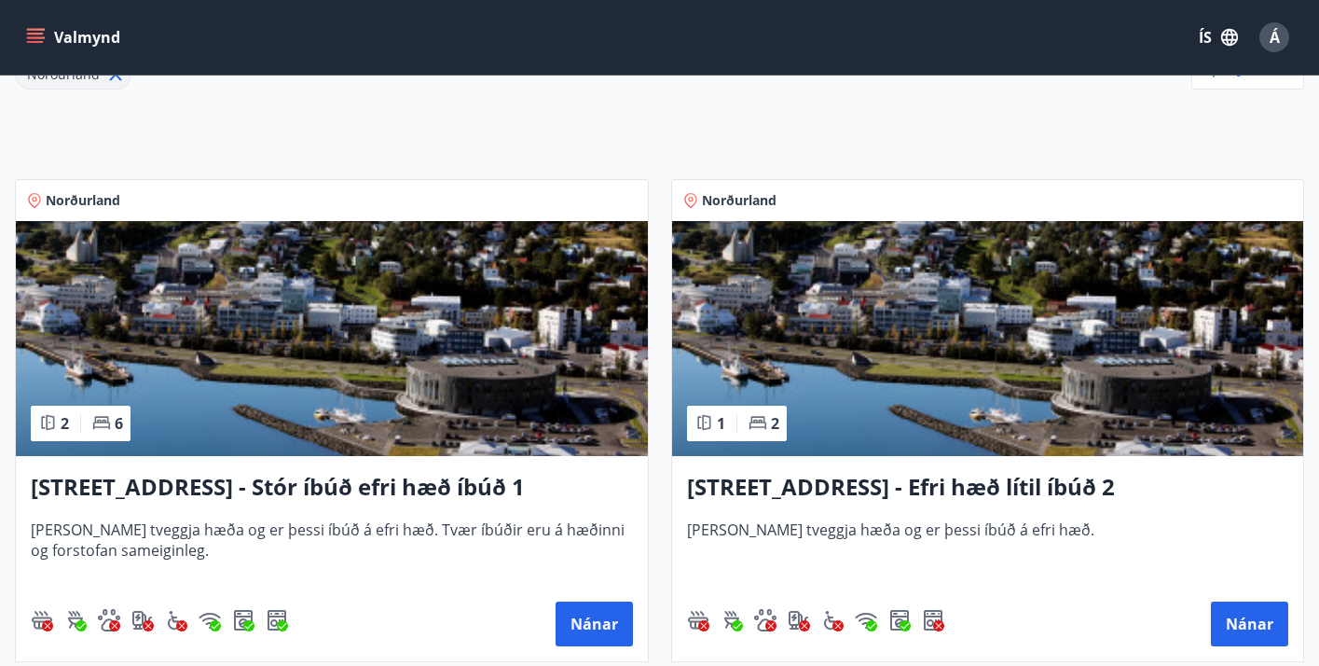
scroll to position [281, 0]
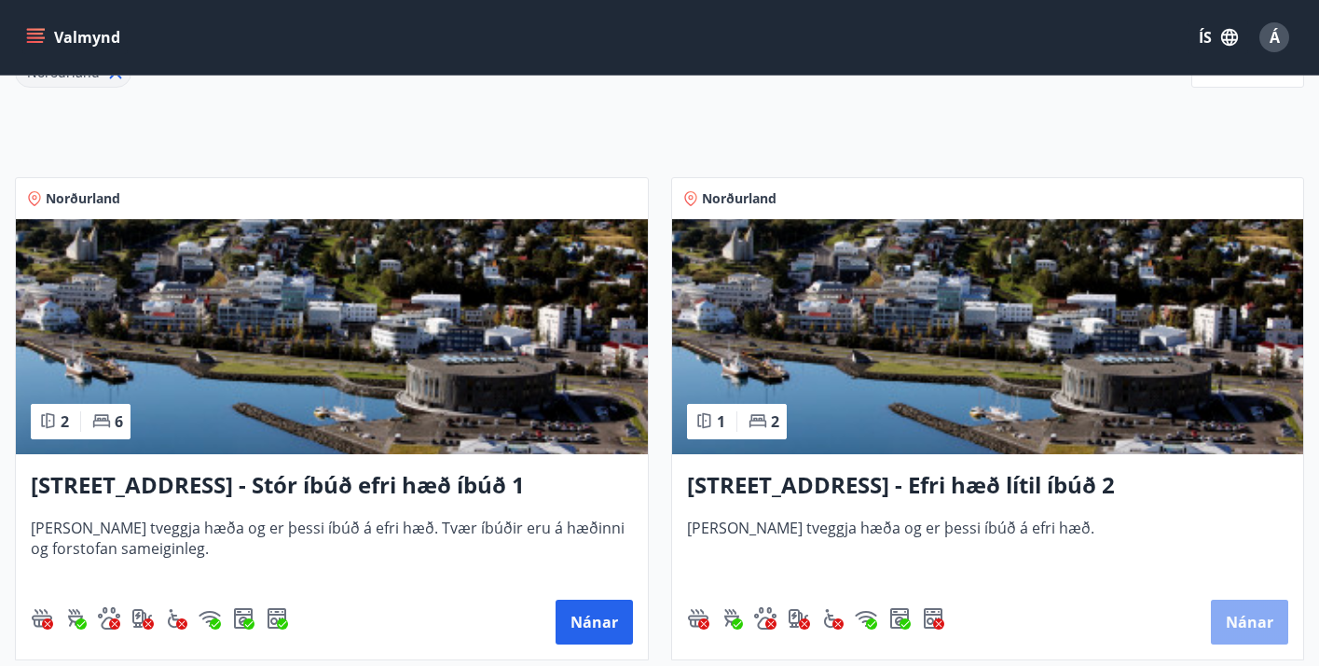
click at [1251, 621] on button "Nánar" at bounding box center [1249, 622] width 77 height 45
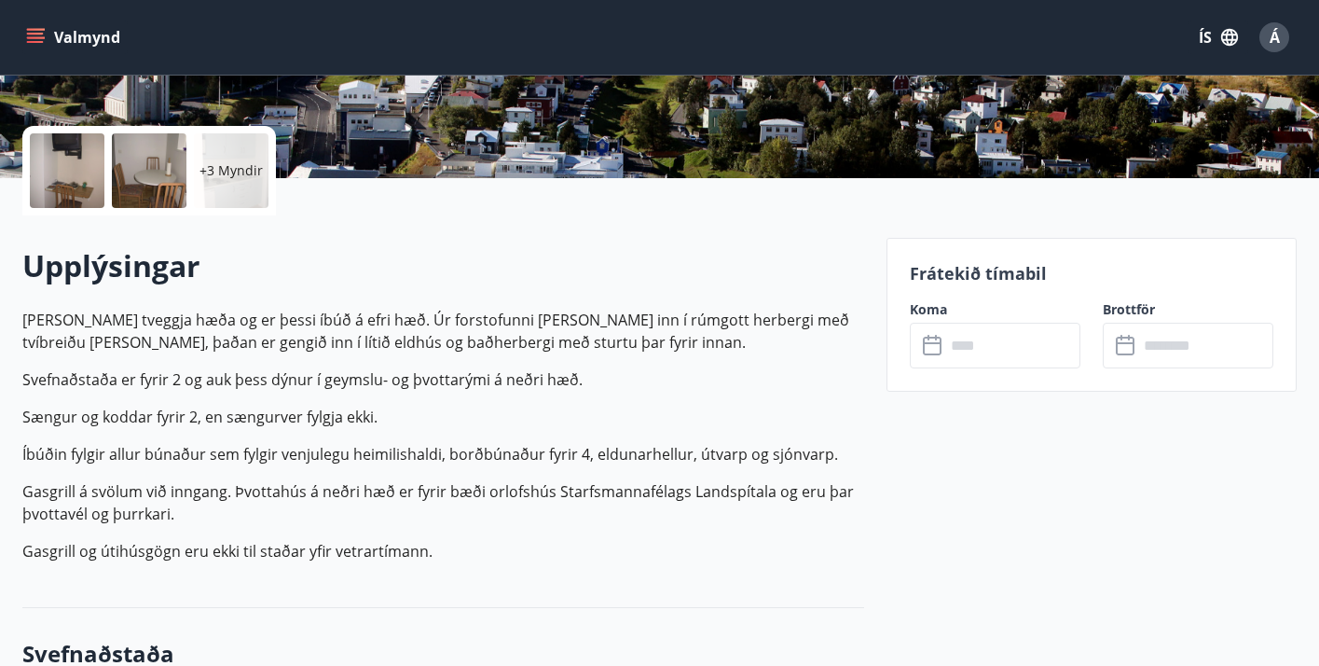
scroll to position [386, 0]
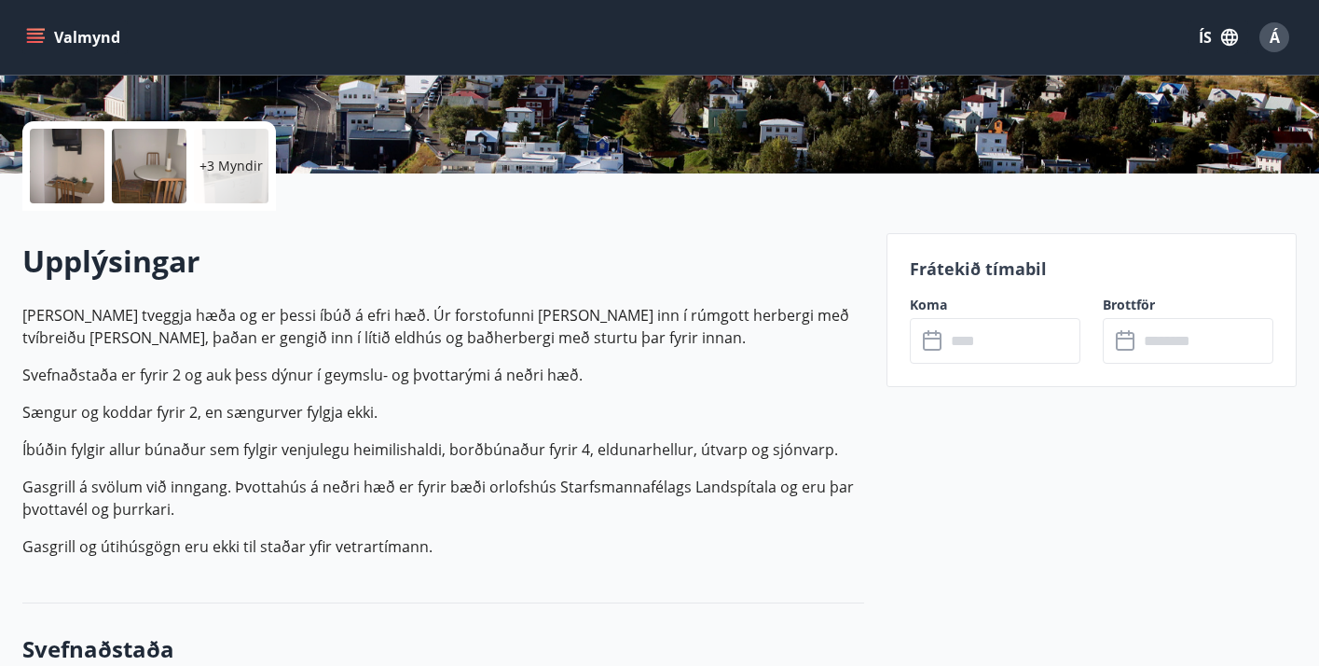
click at [931, 336] on icon at bounding box center [934, 341] width 22 height 22
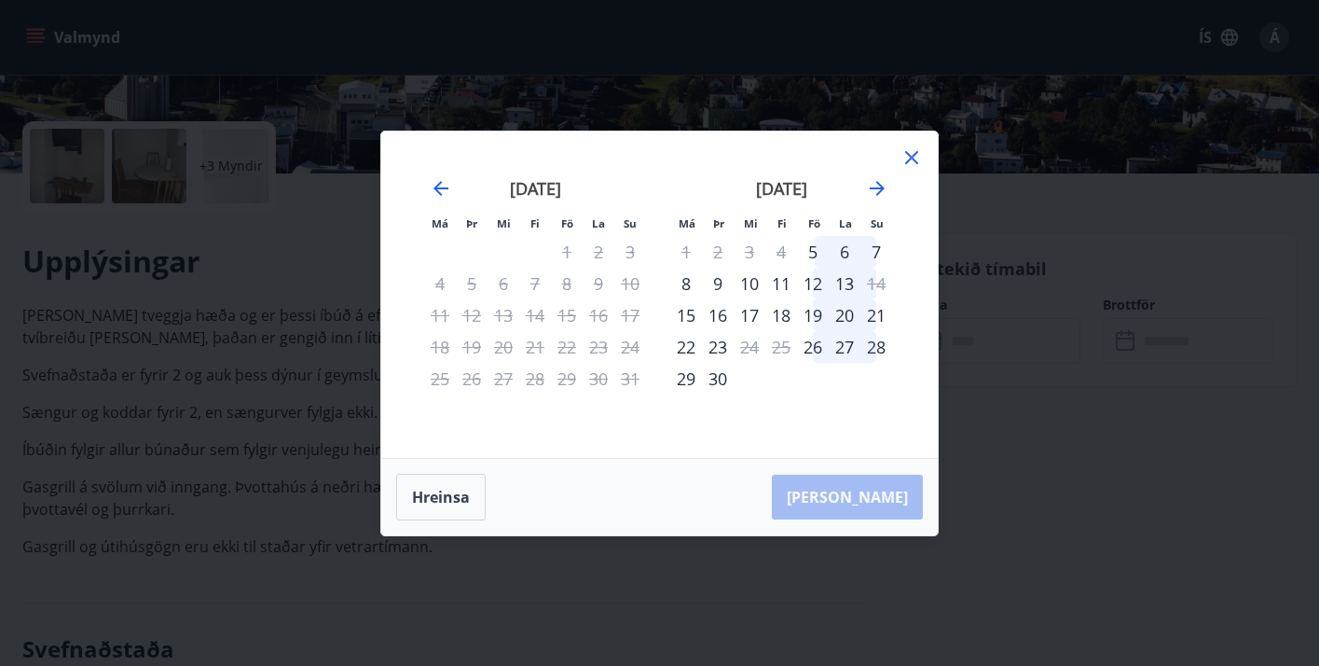
click at [911, 157] on icon at bounding box center [912, 157] width 3 height 3
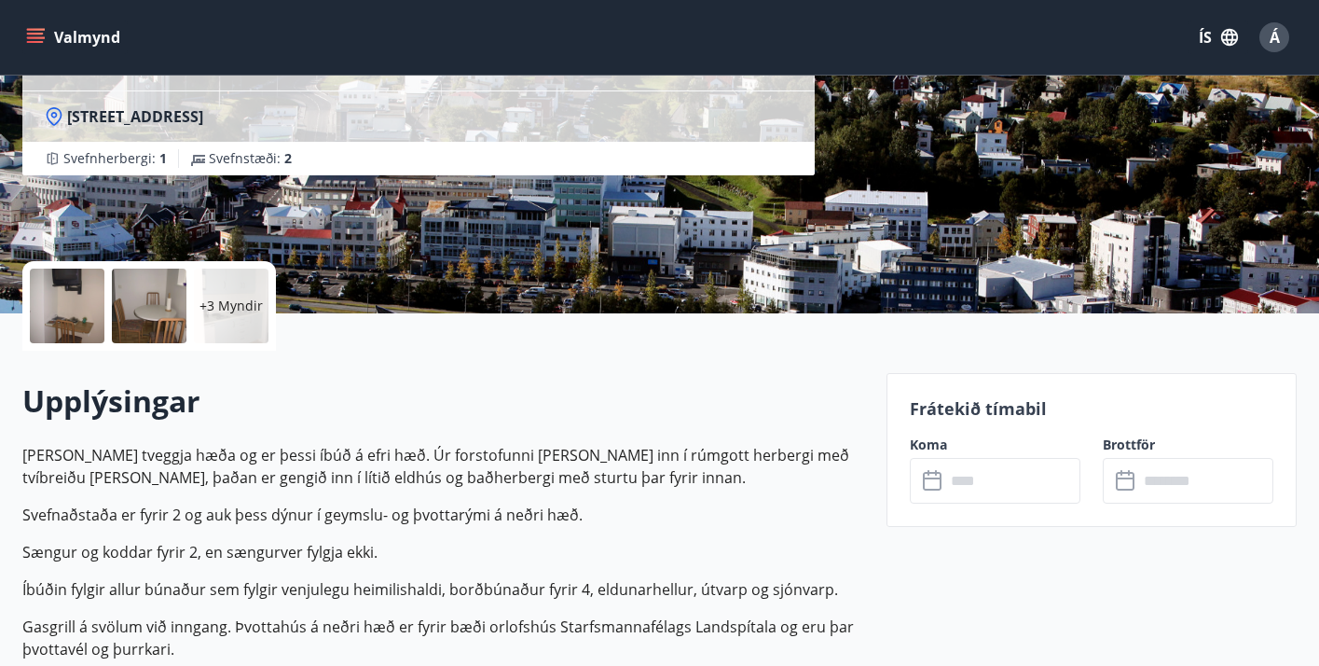
scroll to position [0, 0]
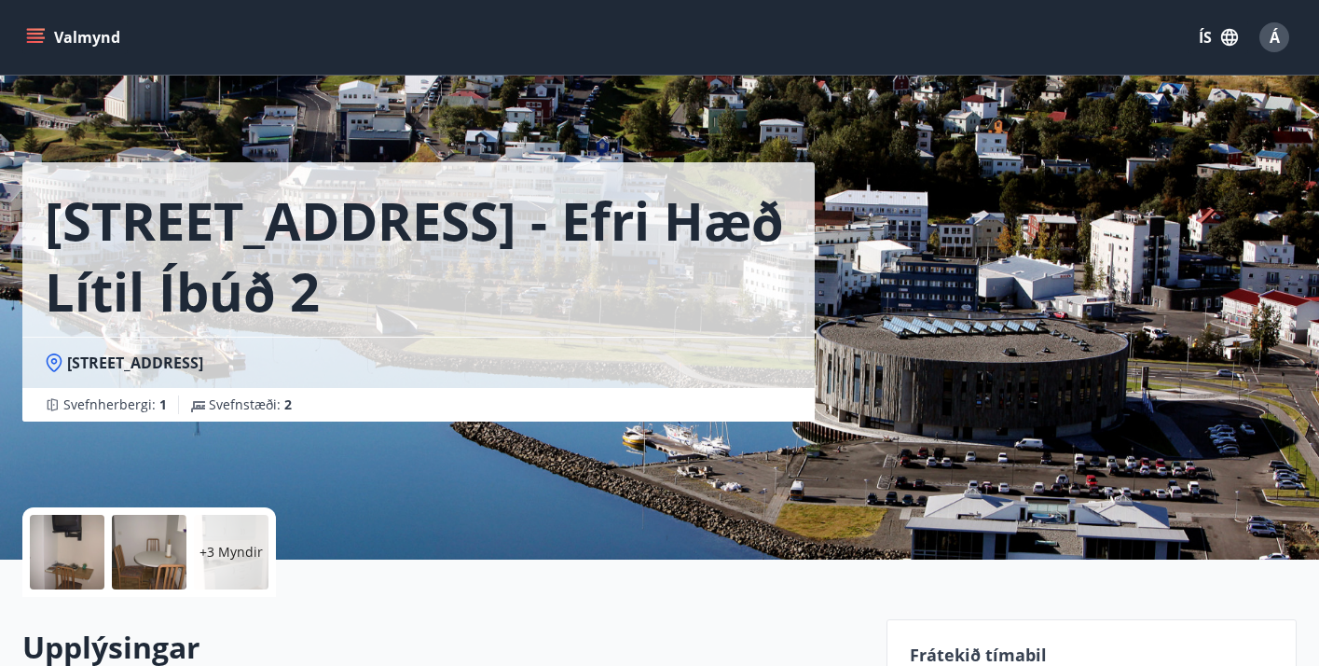
click at [38, 38] on icon "menu" at bounding box center [37, 37] width 21 height 2
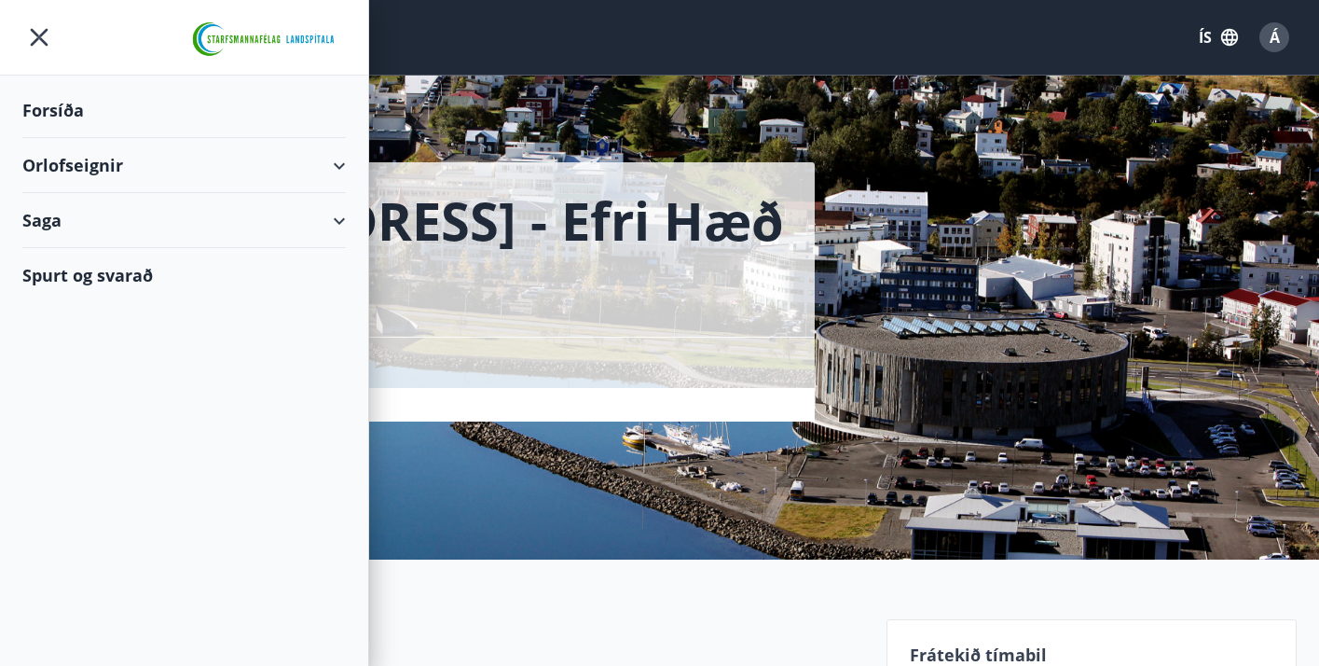
click at [81, 274] on div "Spurt og svarað" at bounding box center [184, 275] width 324 height 54
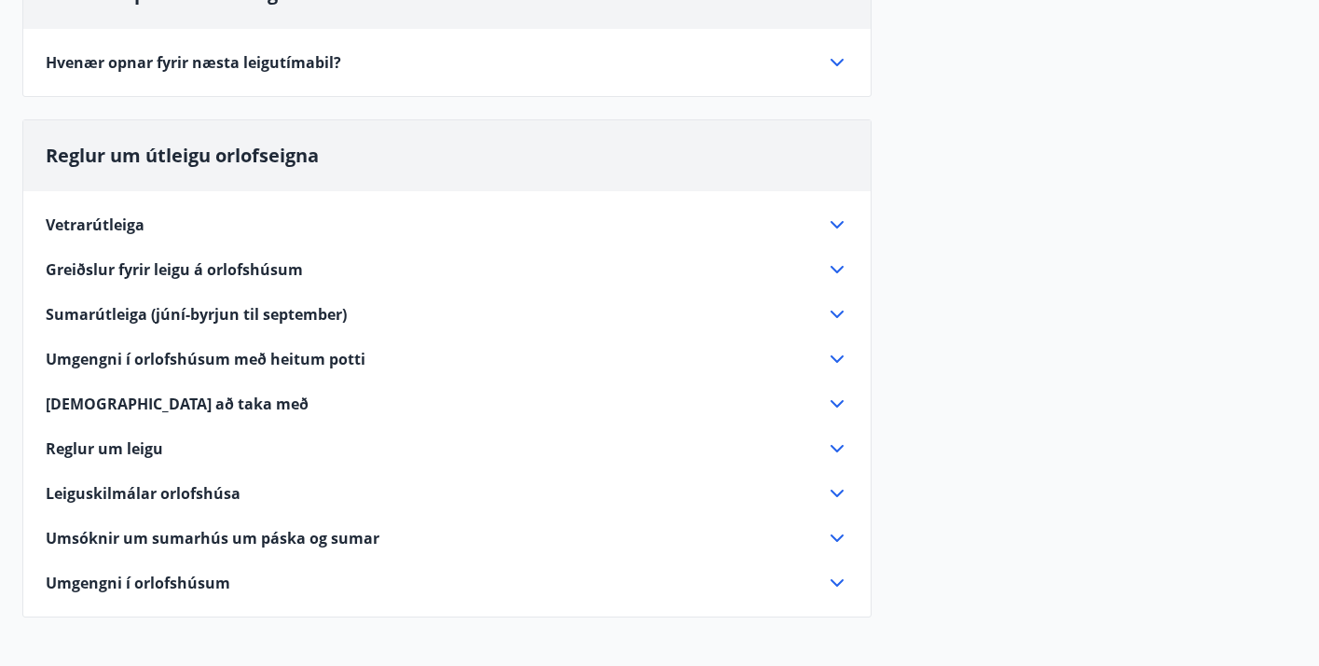
scroll to position [390, 0]
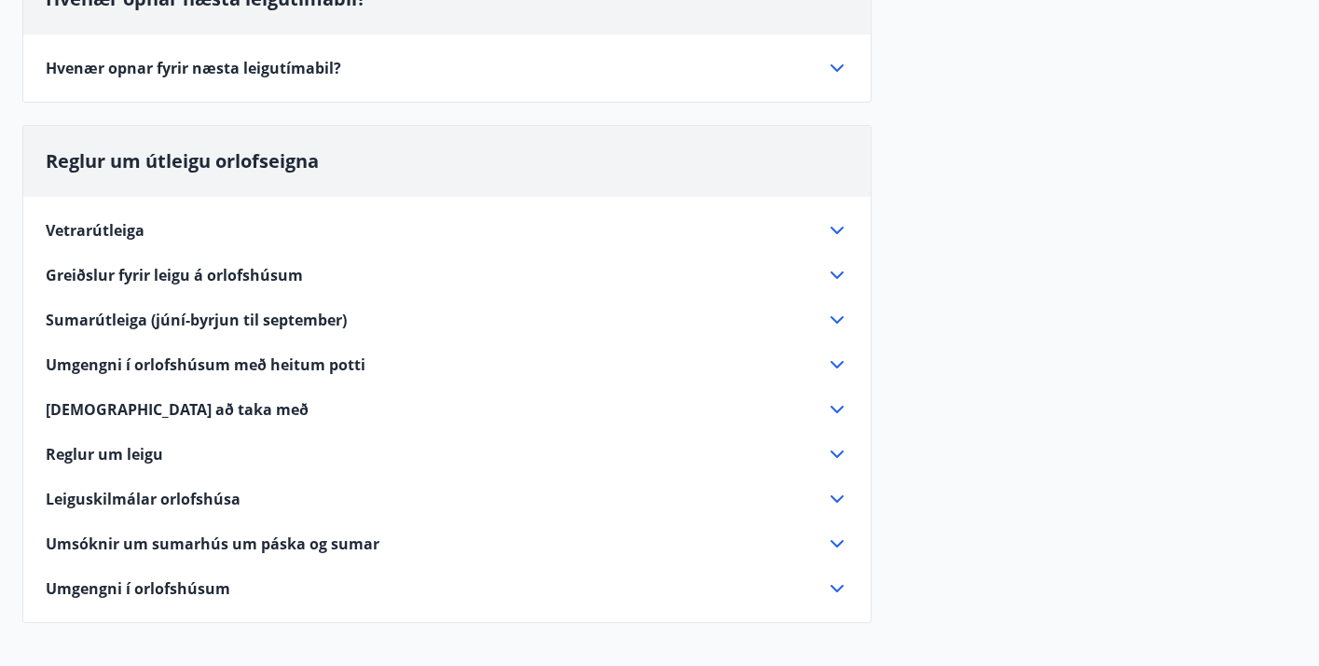
click at [843, 271] on icon at bounding box center [837, 274] width 13 height 7
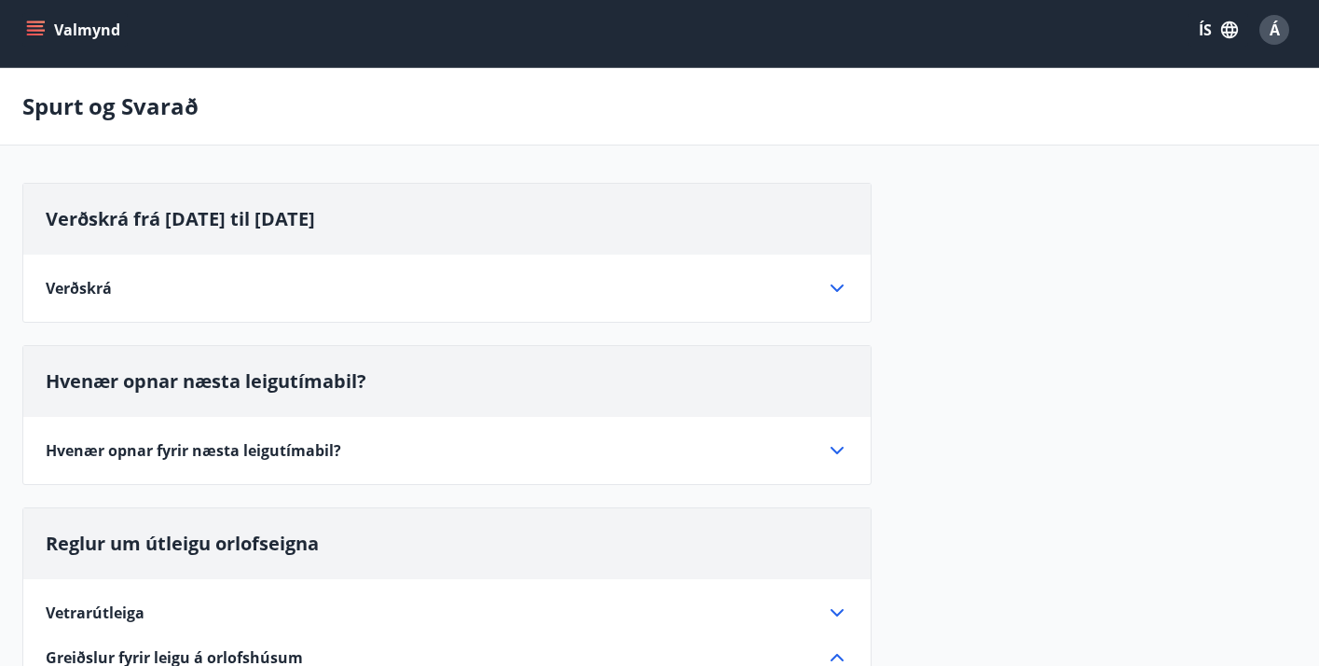
scroll to position [0, 0]
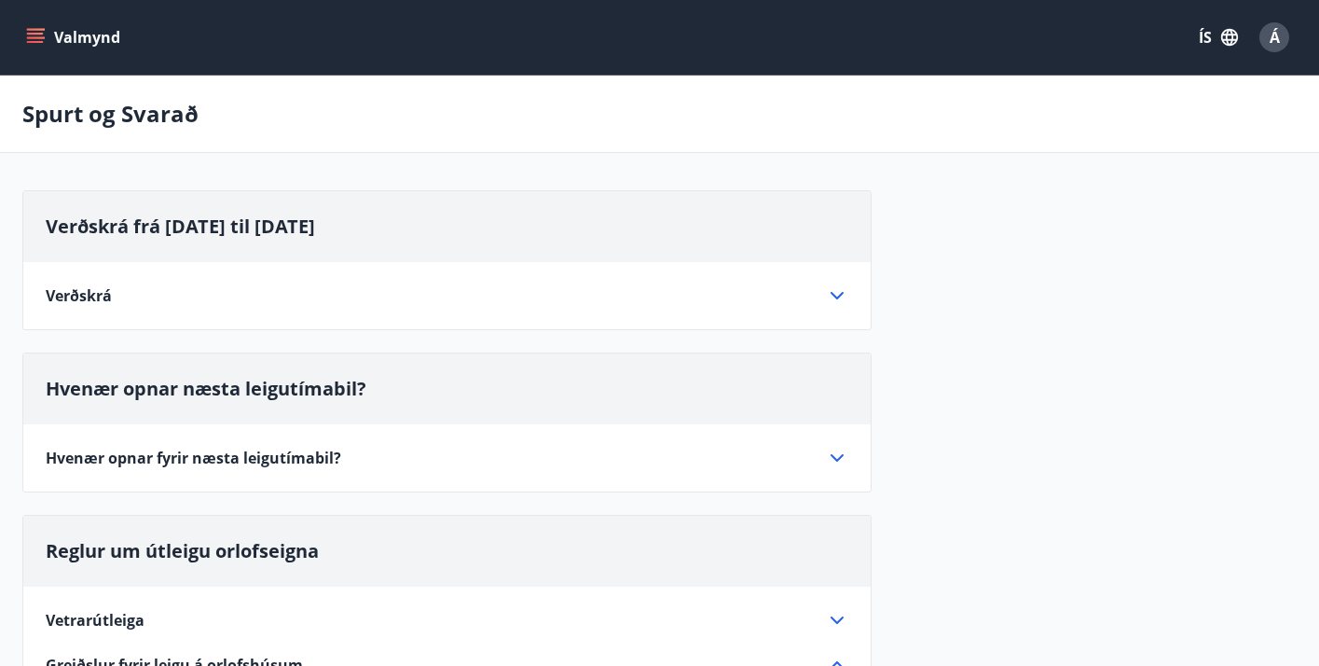
click at [834, 292] on icon at bounding box center [837, 295] width 22 height 22
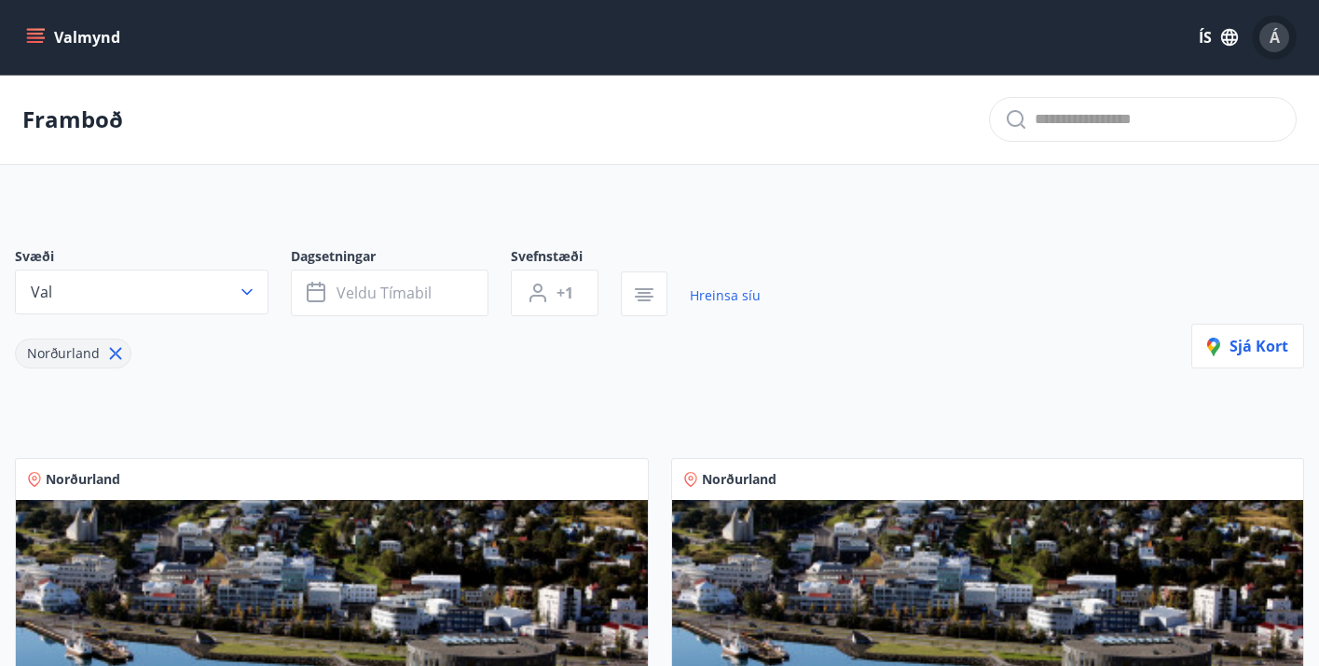
click at [1276, 40] on span "Á" at bounding box center [1275, 37] width 10 height 21
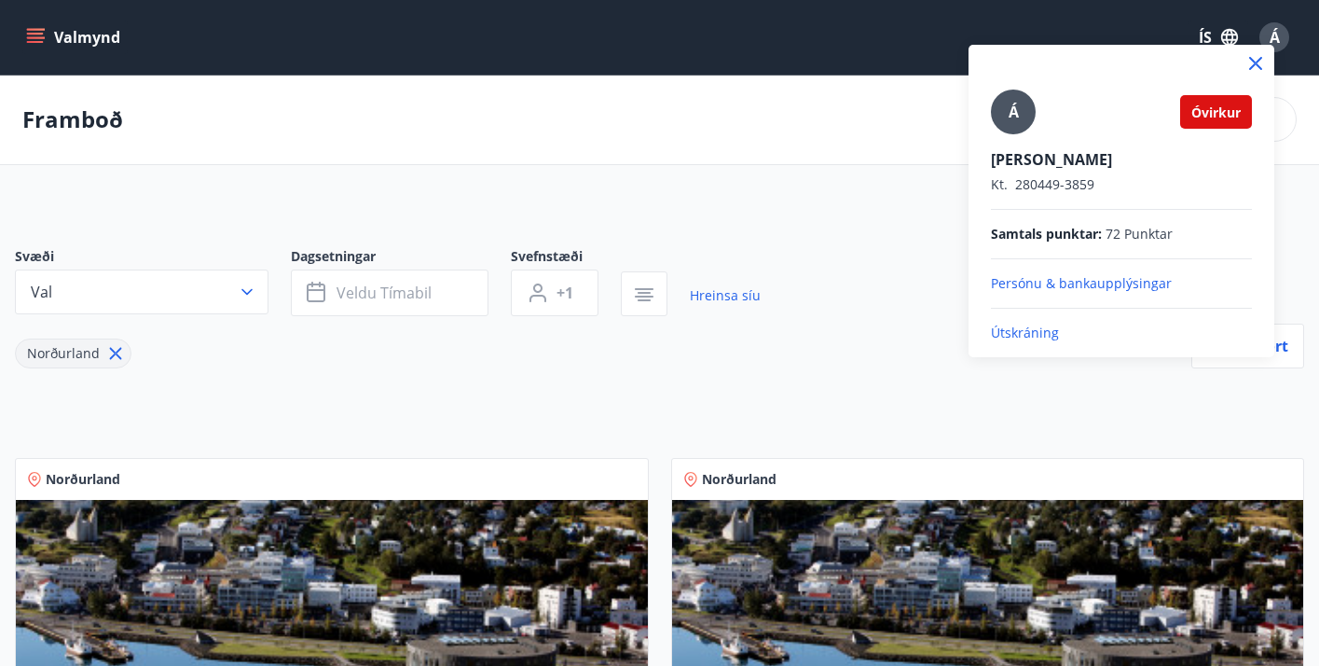
click at [1032, 333] on p "Útskráning" at bounding box center [1121, 333] width 261 height 19
